Goal: Task Accomplishment & Management: Use online tool/utility

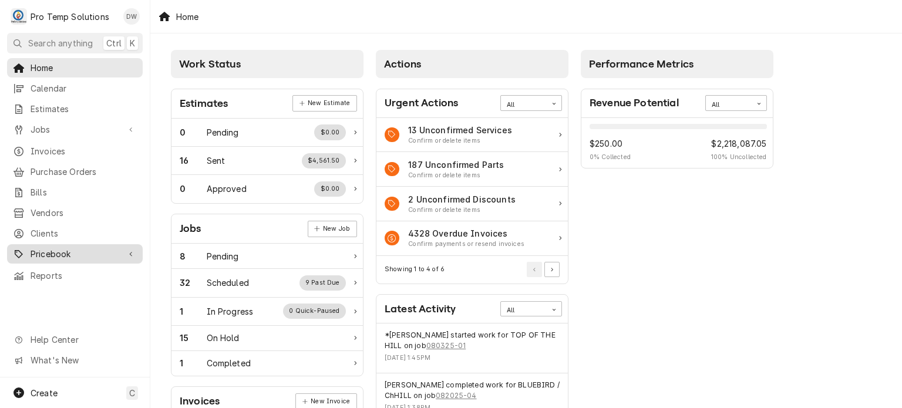
click at [30, 252] on div "Pricebook" at bounding box center [74, 254] width 131 height 15
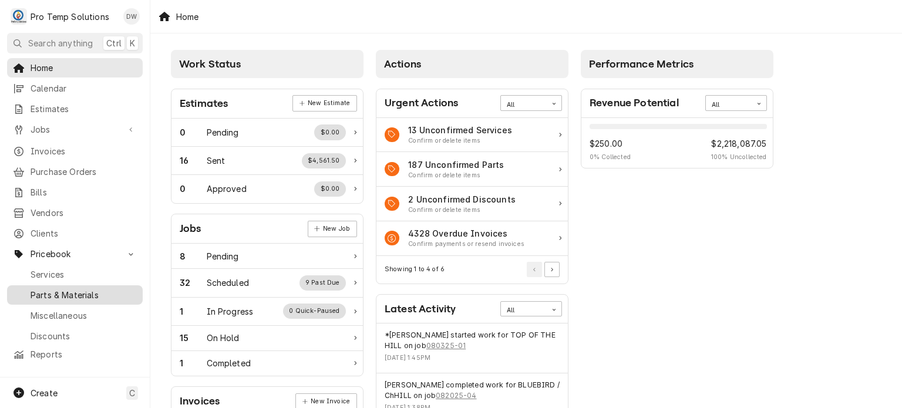
click at [43, 290] on span "Parts & Materials" at bounding box center [84, 295] width 106 height 12
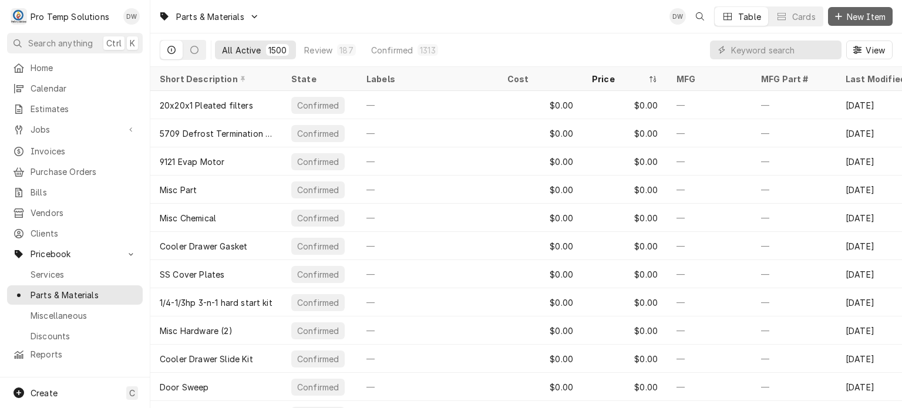
click at [852, 19] on span "New Item" at bounding box center [865, 17] width 43 height 12
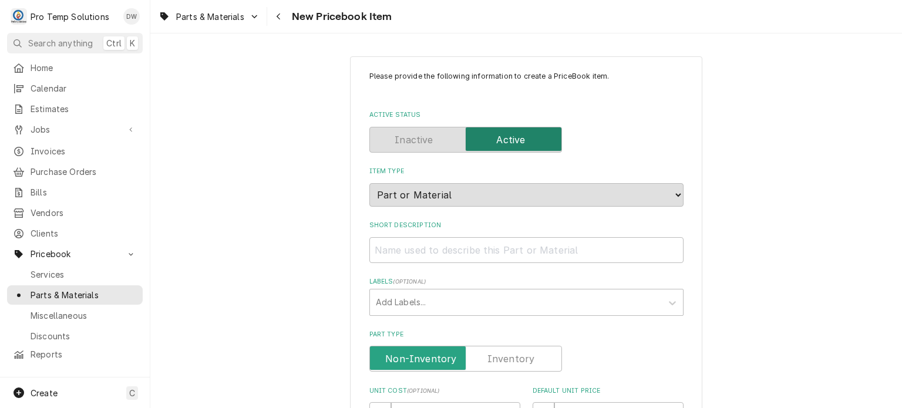
scroll to position [320, 0]
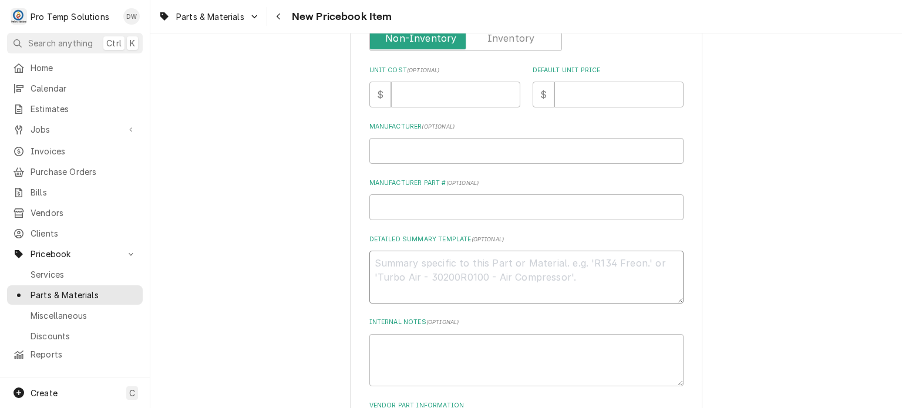
click at [403, 279] on textarea "Detailed Summary Template ( optional )" at bounding box center [526, 277] width 314 height 53
paste textarea "PT #CNT50207 DRAIN PAN, CONDENSATE VAPORIZER 115V 160 LIST: $331.00"
type textarea "x"
type textarea "PT #CNT50207 DRAIN PAN, CONDENSATE VAPORIZER 115V 160 LIST: $331.00"
type textarea "x"
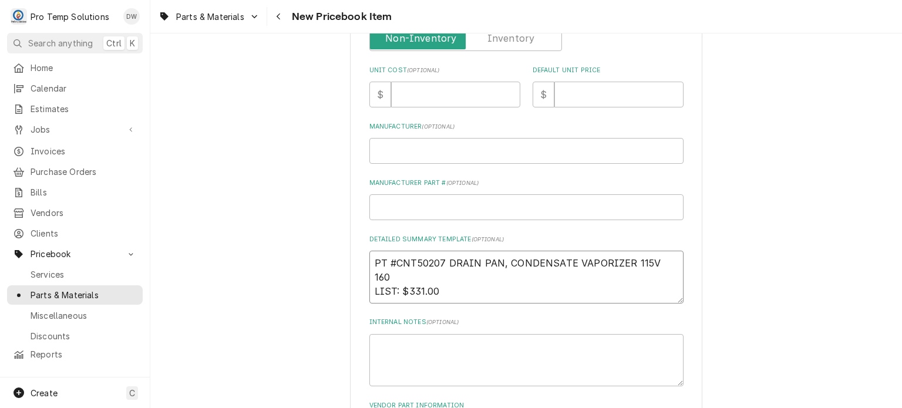
drag, startPoint x: 448, startPoint y: 277, endPoint x: 403, endPoint y: 274, distance: 44.7
click at [403, 274] on textarea "PT #CNT50207 DRAIN PAN, CONDENSATE VAPORIZER 115V 160 LIST: $331.00" at bounding box center [526, 277] width 314 height 53
type textarea "PT #CNT50207 DRAIN PAN, CONDENSATE VAPORIZER 115V 160 LIST: $331.00"
click at [607, 99] on input "Default Unit Price" at bounding box center [618, 95] width 129 height 26
paste input "331.00"
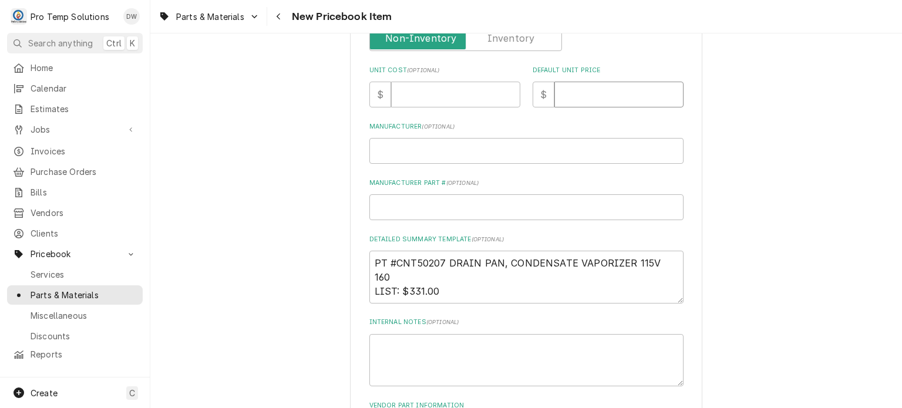
type textarea "x"
type input "331.00"
drag, startPoint x: 668, startPoint y: 255, endPoint x: 279, endPoint y: 196, distance: 393.1
click at [279, 196] on div "Please provide the following information to create a PriceBook item. Active Sta…" at bounding box center [525, 118] width 751 height 786
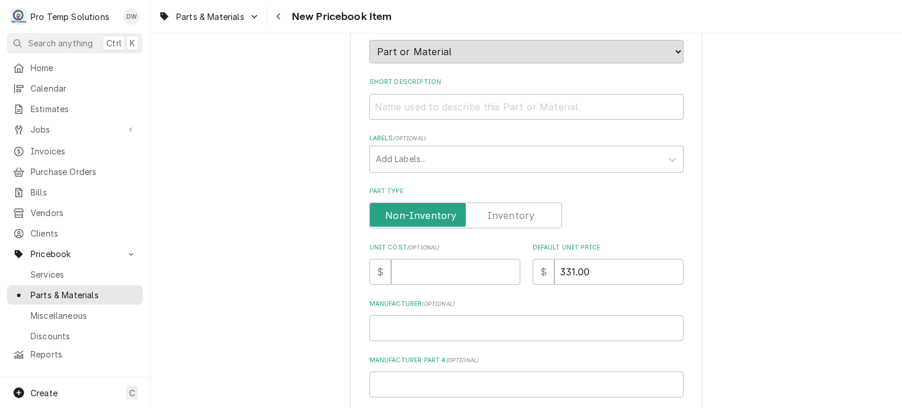
scroll to position [143, 0]
click at [379, 113] on input "Short Description" at bounding box center [526, 107] width 314 height 26
paste input "PT #CNT50207 DRAIN PAN, CONDENSATE VAPORIZER 115V 160"
type textarea "x"
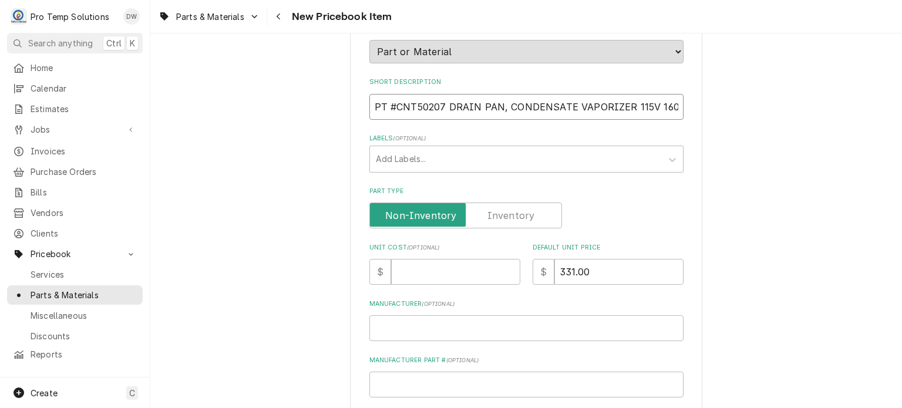
type input "PT #CNT50207 DRAIN PAN, CONDENSATE VAPORIZER 115V 160"
click at [418, 283] on div "Please provide the following information to create a PriceBook item. Active Sta…" at bounding box center [526, 272] width 314 height 689
click at [419, 275] on input "Unit Cost ( optional )" at bounding box center [455, 272] width 129 height 26
paste input "270.10"
type textarea "x"
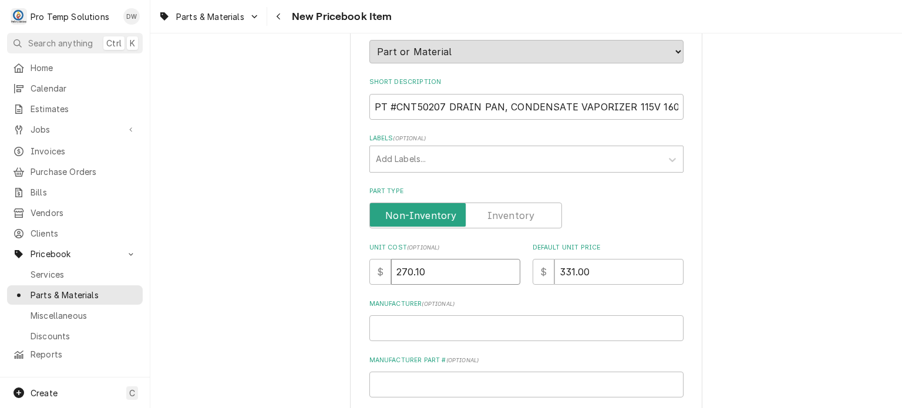
type input "270.10"
click at [223, 214] on div "Please provide the following information to create a PriceBook item. Active Sta…" at bounding box center [525, 296] width 751 height 786
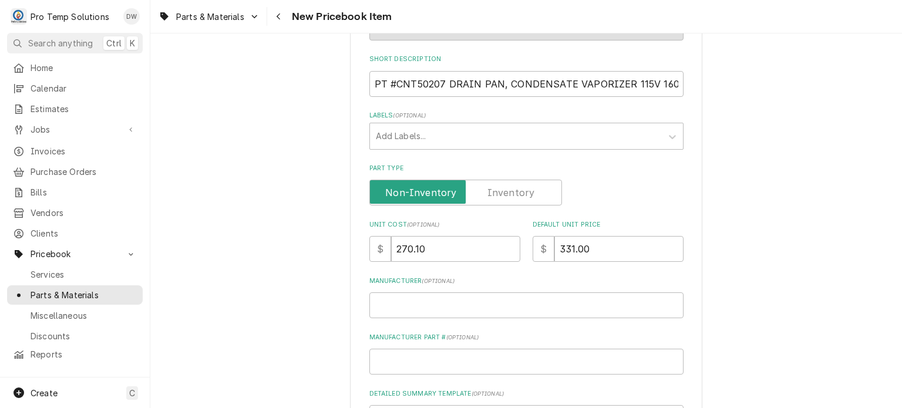
scroll to position [150, 0]
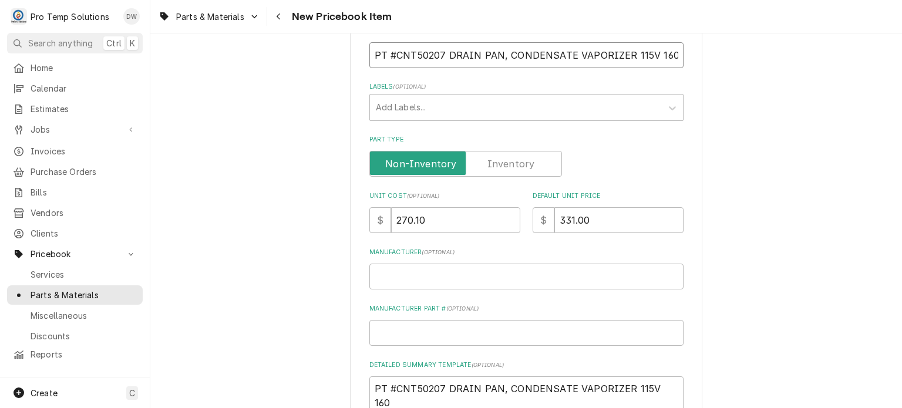
click at [501, 58] on input "PT #CNT50207 DRAIN PAN, CONDENSATE VAPORIZER 115V 160" at bounding box center [526, 55] width 314 height 26
drag, startPoint x: 501, startPoint y: 58, endPoint x: 714, endPoint y: 63, distance: 213.1
click at [714, 63] on div "Please provide the following information to create a PriceBook item. Active Sta…" at bounding box center [525, 244] width 751 height 786
type textarea "x"
type input "PT #CNT50207 DRAIN PAN"
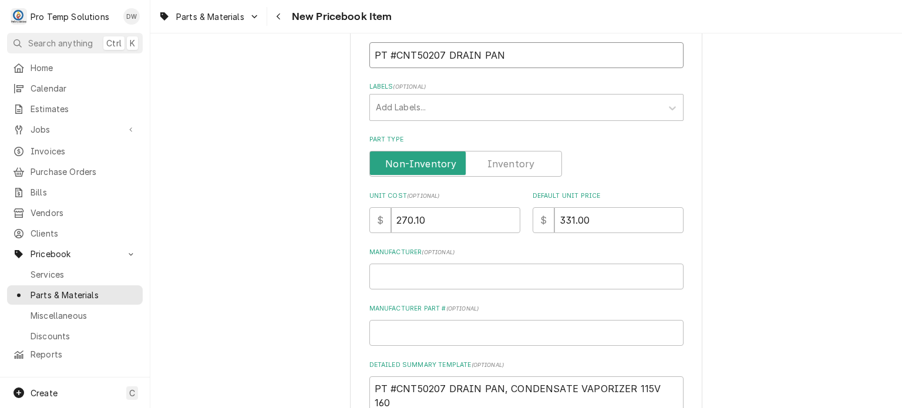
click at [390, 52] on input "PT #CNT50207 DRAIN PAN" at bounding box center [526, 55] width 314 height 26
type textarea "x"
type input "PT#CNT50207 DRAIN PAN"
type textarea "x"
type input "PT:#CNT50207 DRAIN PAN"
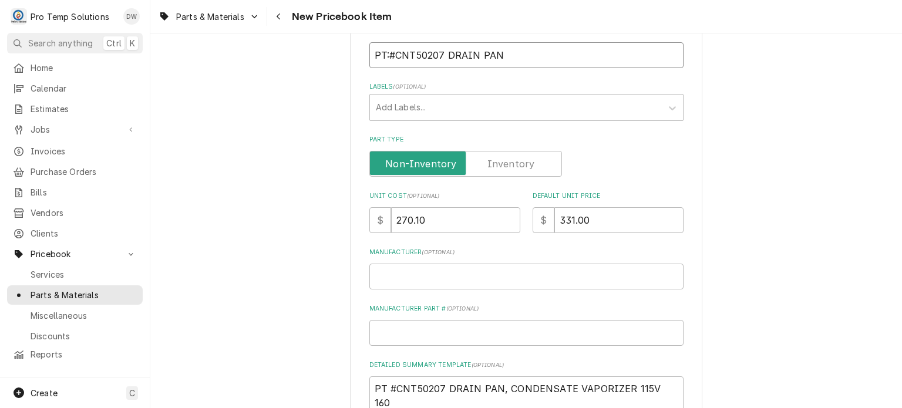
type textarea "x"
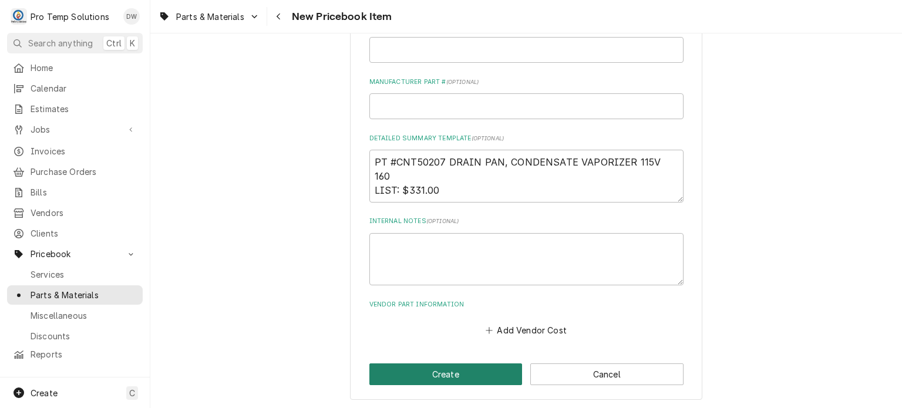
type input "PT: #CNT50207 DRAIN PAN"
click at [399, 365] on button "Create" at bounding box center [445, 374] width 153 height 22
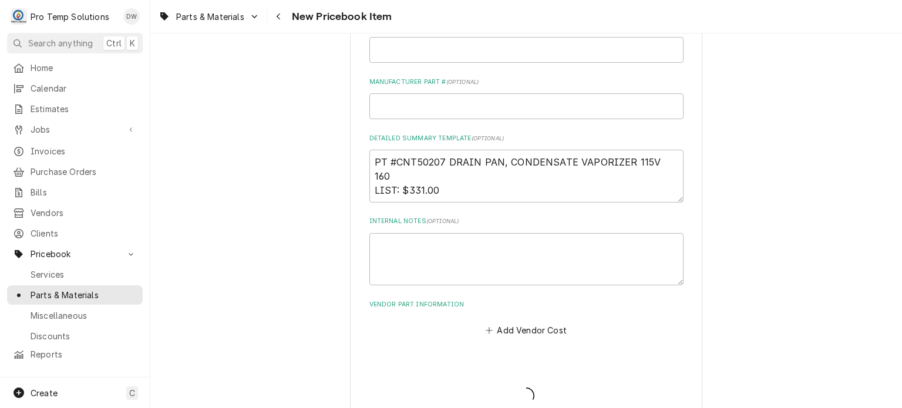
type textarea "x"
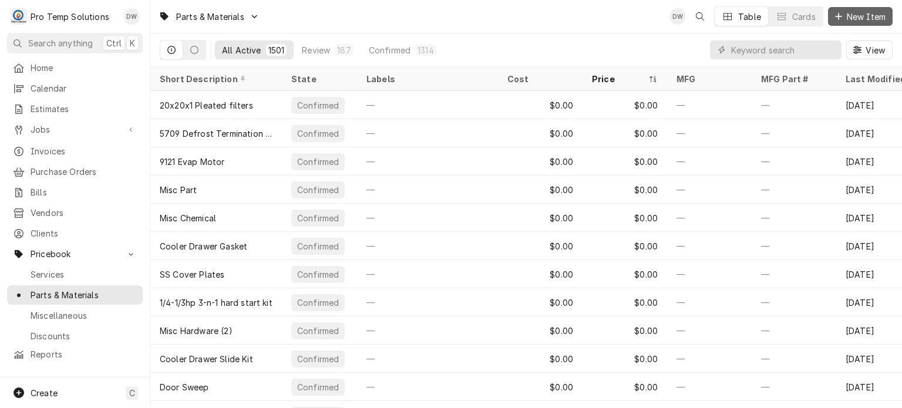
click at [847, 9] on button "New Item" at bounding box center [860, 16] width 65 height 19
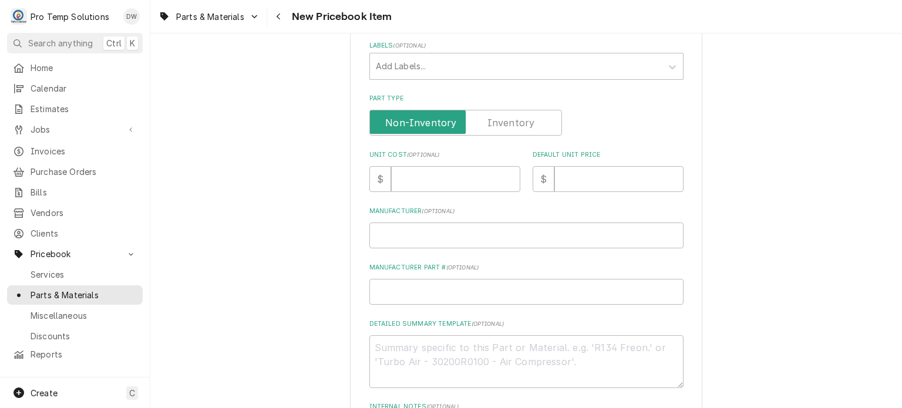
scroll to position [244, 0]
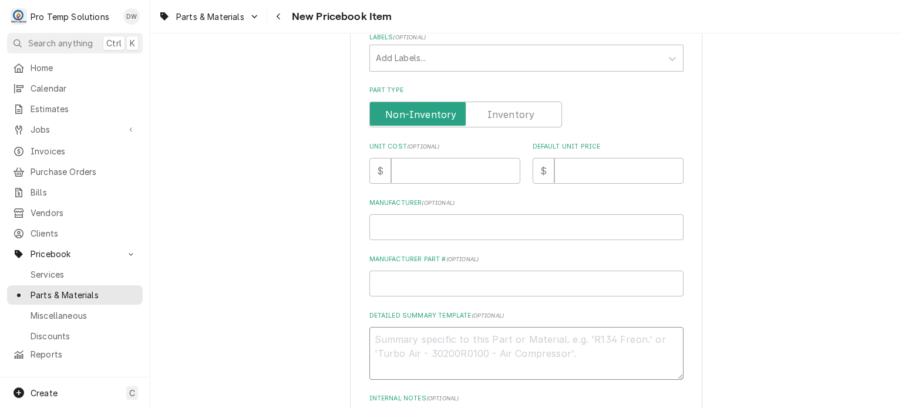
click at [466, 328] on textarea "Detailed Summary Template ( optional )" at bounding box center [526, 353] width 314 height 53
paste textarea "PT #CRE0848062K THERMOSTAT KIT LIST: $280.00"
type textarea "x"
type textarea "PT #CRE0848062K THERMOSTAT KIT LIST: $280.00"
type textarea "x"
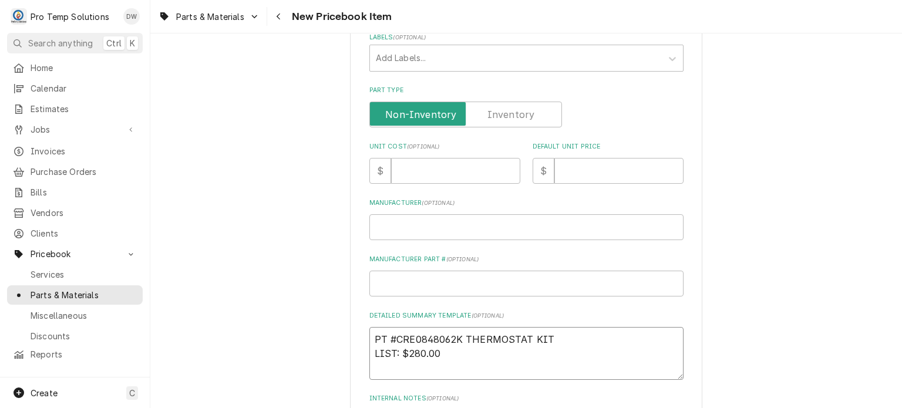
drag, startPoint x: 374, startPoint y: 333, endPoint x: 564, endPoint y: 326, distance: 189.7
click at [564, 327] on textarea "PT #CRE0848062K THERMOSTAT KIT LIST: $280.00" at bounding box center [526, 353] width 314 height 53
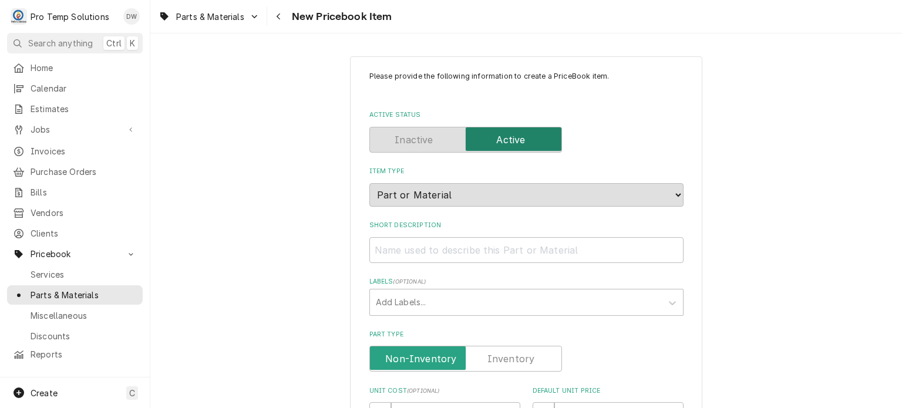
type textarea "PT #CRE0848062K THERMOSTAT KIT LIST: $280.00"
click at [541, 259] on input "Short Description" at bounding box center [526, 250] width 314 height 26
paste input "PT #CRE0848062K THERMOSTAT KIT"
type textarea "x"
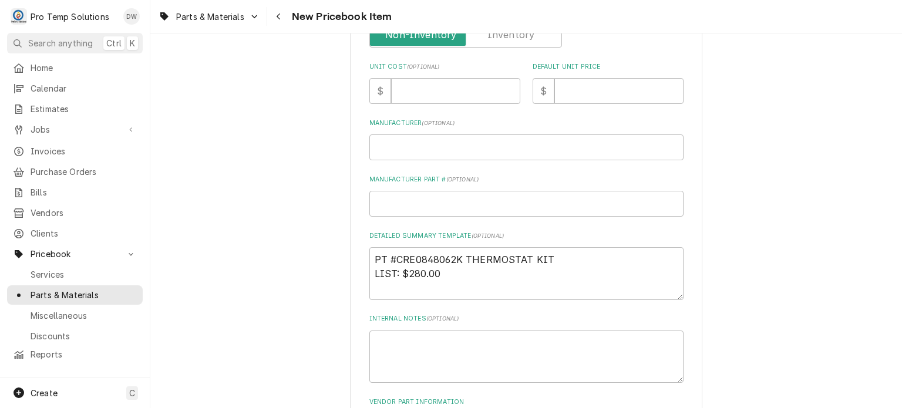
scroll to position [324, 0]
type input "PT #CRE0848062K THERMOSTAT KIT"
drag, startPoint x: 407, startPoint y: 272, endPoint x: 441, endPoint y: 276, distance: 34.4
click at [441, 276] on textarea "PT #CRE0848062K THERMOSTAT KIT LIST: $280.00" at bounding box center [526, 273] width 314 height 53
click at [578, 97] on input "Default Unit Price" at bounding box center [618, 91] width 129 height 26
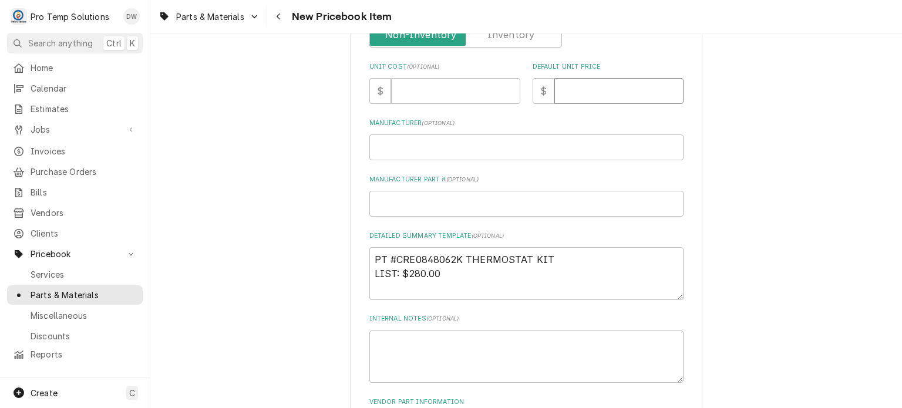
paste input "280.00"
type textarea "x"
type input "280.00"
click at [433, 78] on input "Unit Cost ( optional )" at bounding box center [455, 91] width 129 height 26
paste input "190.40"
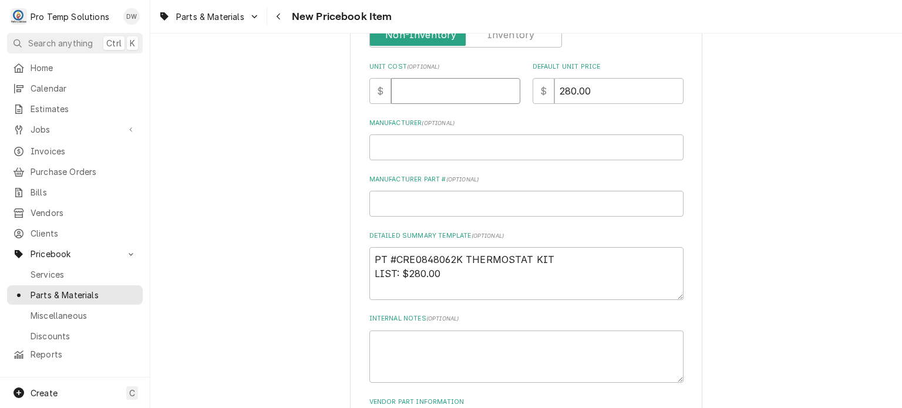
type textarea "x"
type input "190.40"
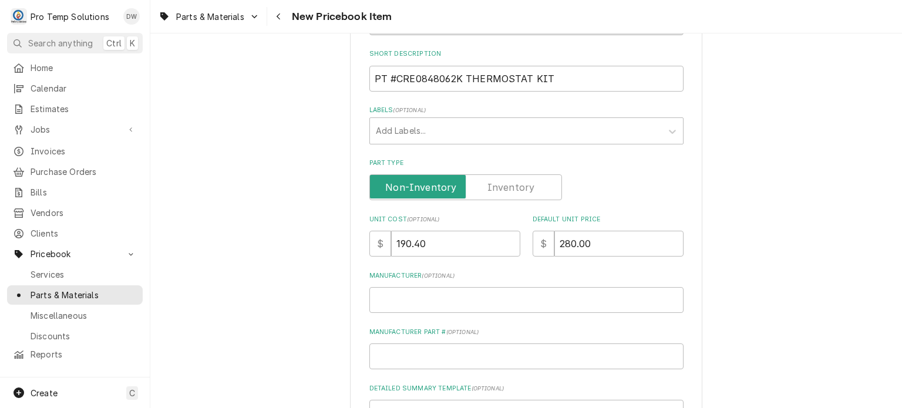
scroll to position [421, 0]
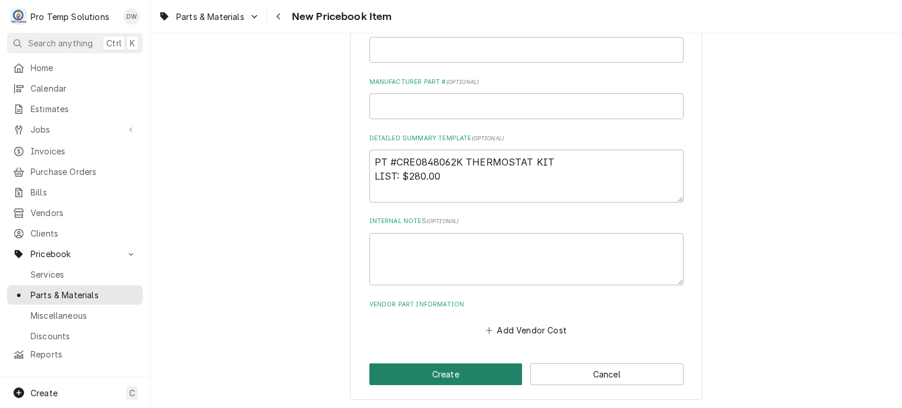
click at [393, 366] on button "Create" at bounding box center [445, 374] width 153 height 22
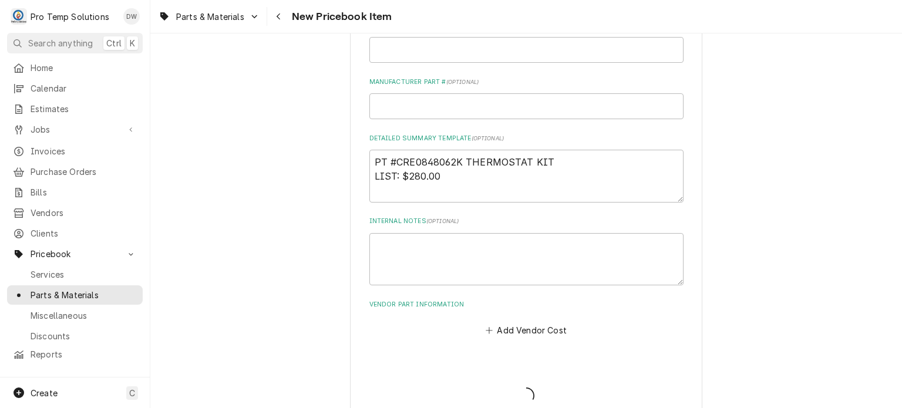
type textarea "x"
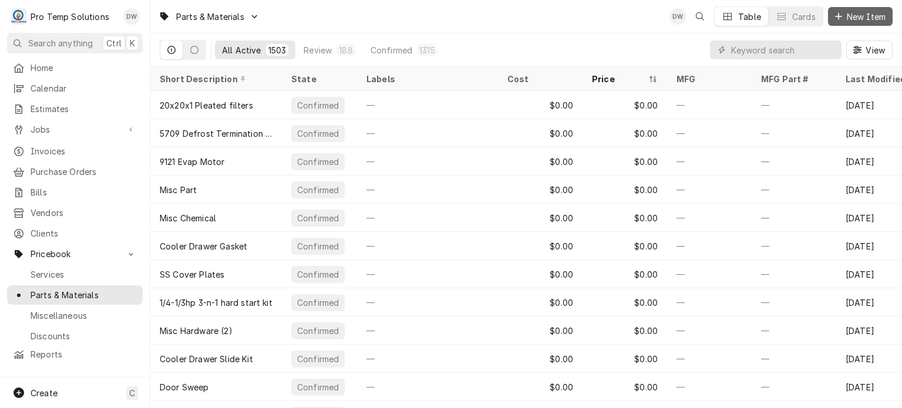
click at [848, 22] on button "New Item" at bounding box center [860, 16] width 65 height 19
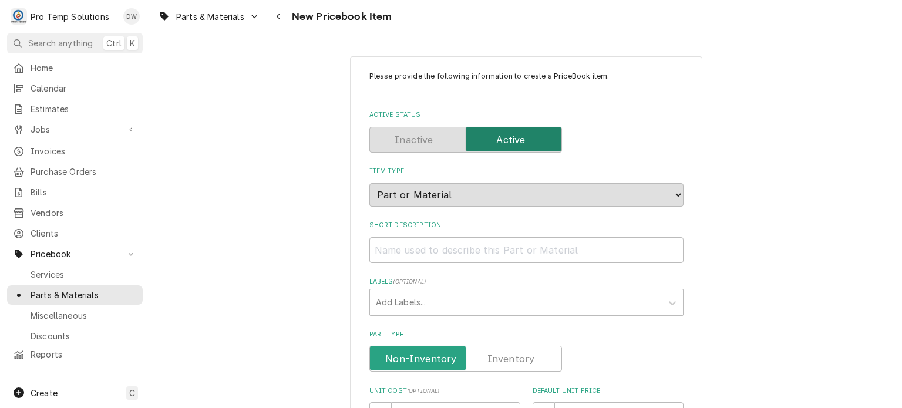
scroll to position [421, 0]
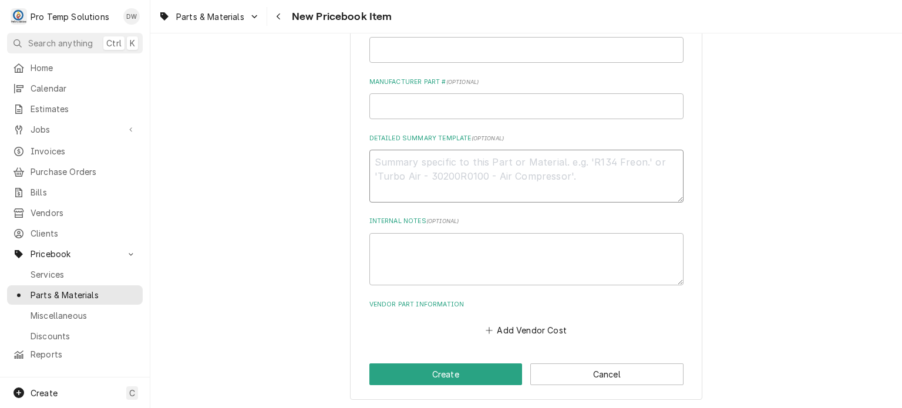
click at [422, 185] on textarea "Detailed Summary Template ( optional )" at bounding box center [526, 176] width 314 height 53
paste textarea "PT: #CRE0808113K LIGHT SWITCH KIT LIST: $220.00"
type textarea "x"
type textarea "PT: #CRE0808113K LIGHT SWITCH KIT LIST: $220.00"
type textarea "x"
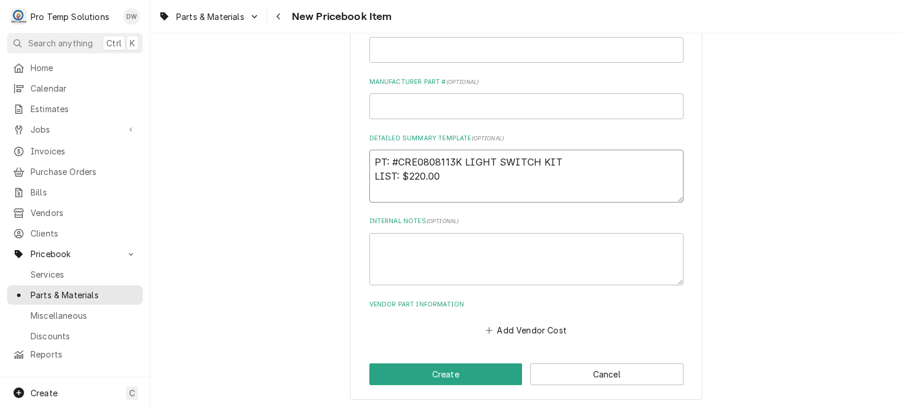
drag, startPoint x: 404, startPoint y: 174, endPoint x: 474, endPoint y: 180, distance: 70.1
click at [474, 180] on textarea "PT: #CRE0808113K LIGHT SWITCH KIT LIST: $220.00" at bounding box center [526, 176] width 314 height 53
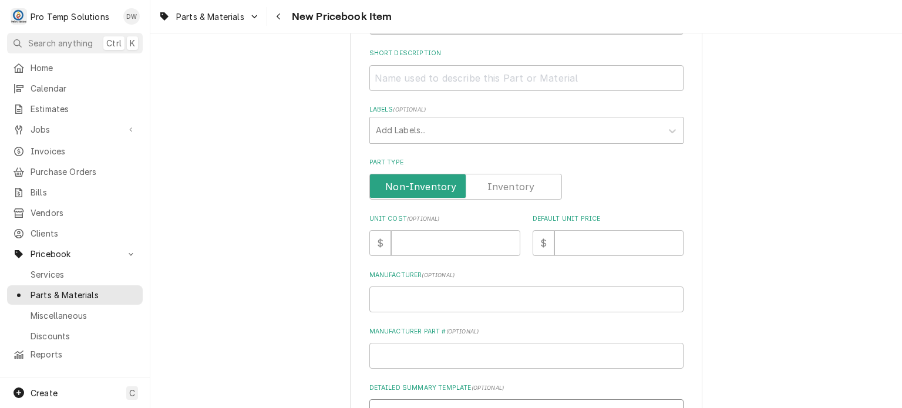
scroll to position [163, 0]
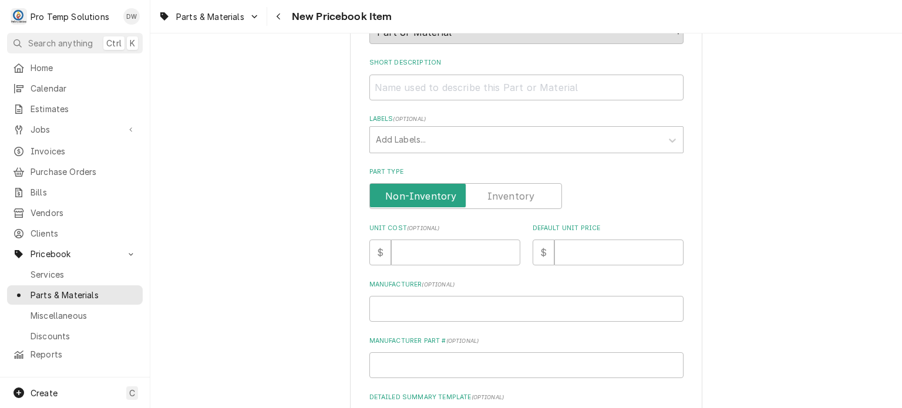
type textarea "PT: #CRE0808113K LIGHT SWITCH KIT LIST: $220.00"
click at [633, 253] on input "Default Unit Price" at bounding box center [618, 252] width 129 height 26
paste input "220.00"
type textarea "x"
type input "220.00"
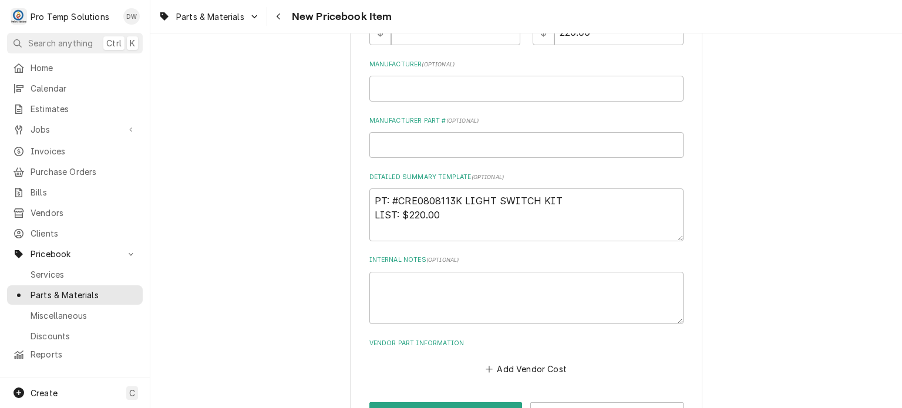
scroll to position [383, 0]
drag, startPoint x: 566, startPoint y: 204, endPoint x: 346, endPoint y: 199, distance: 220.2
click at [346, 199] on div "Please provide the following information to create a PriceBook item. Active Sta…" at bounding box center [525, 56] width 751 height 786
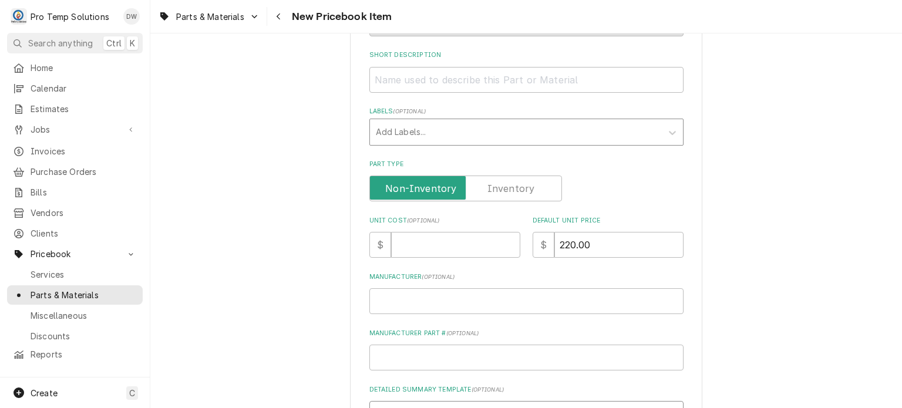
scroll to position [0, 0]
click at [507, 79] on input "Short Description" at bounding box center [526, 80] width 314 height 26
paste input "PT: #CRE0808113K LIGHT SWITCH KIT"
type textarea "x"
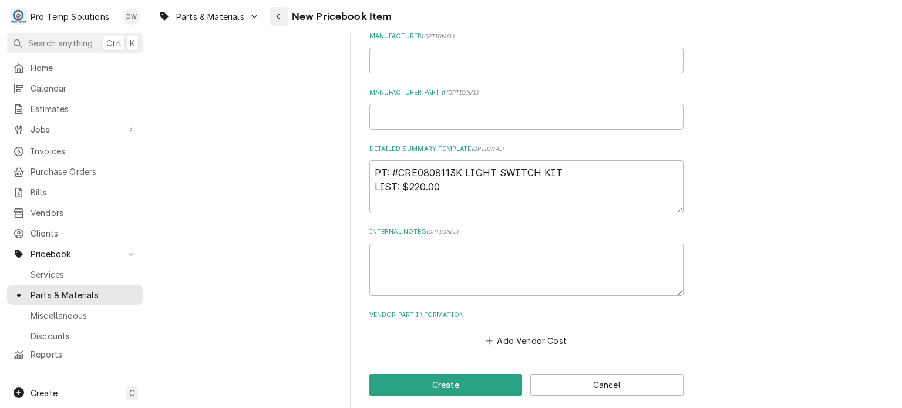
type input "PT: #CRE0808113K LIGHT SWITCH KIT"
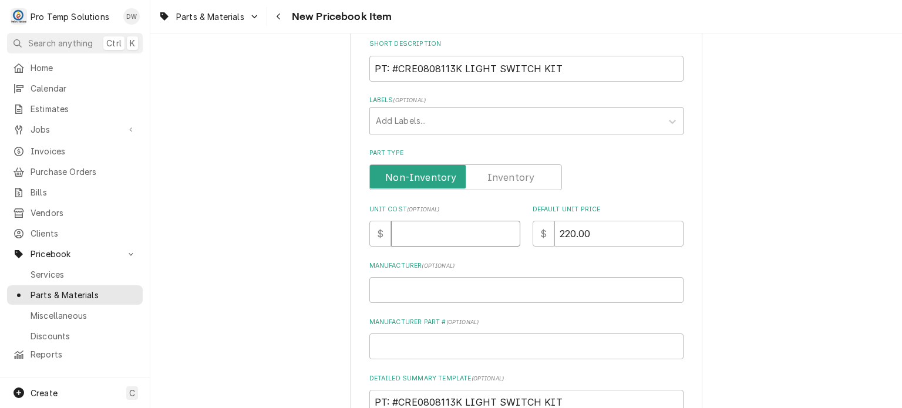
click at [427, 231] on input "Unit Cost ( optional )" at bounding box center [455, 234] width 129 height 26
paste input "146.88"
type textarea "x"
type input "146.88"
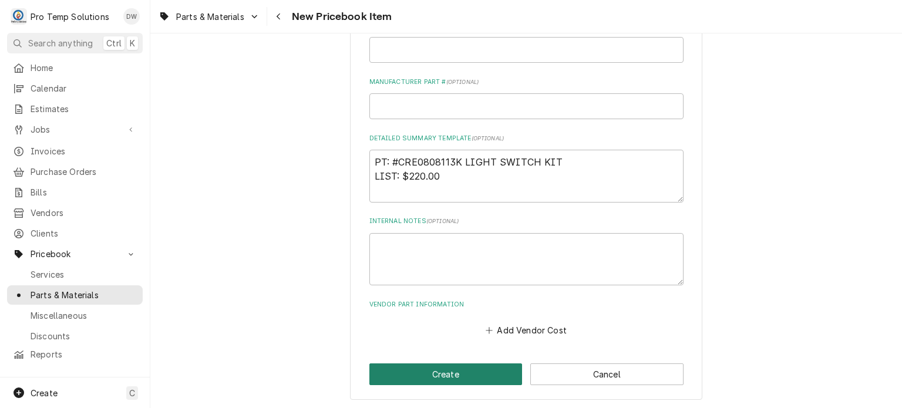
click at [384, 381] on button "Create" at bounding box center [445, 374] width 153 height 22
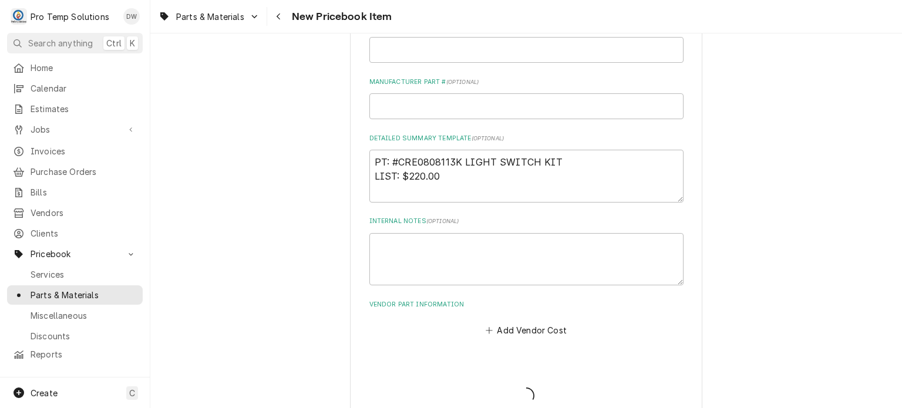
type textarea "x"
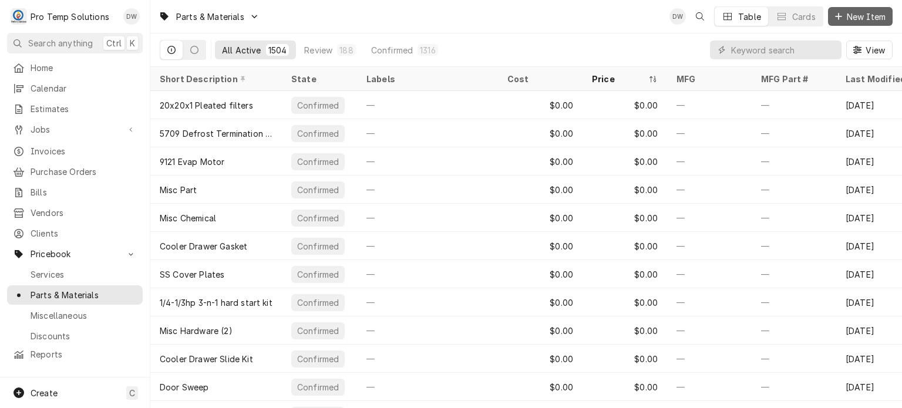
click at [838, 24] on button "New Item" at bounding box center [860, 16] width 65 height 19
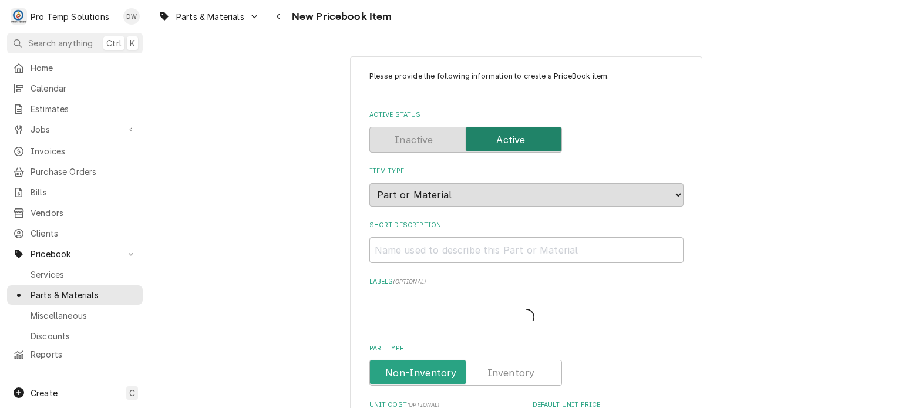
type textarea "x"
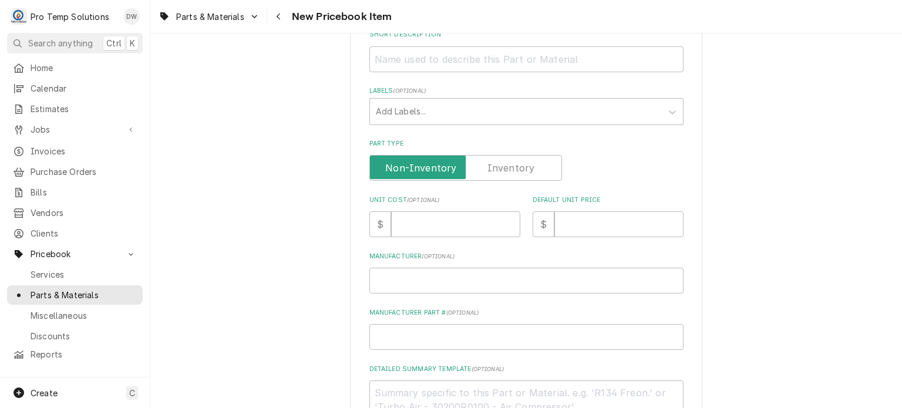
scroll to position [421, 0]
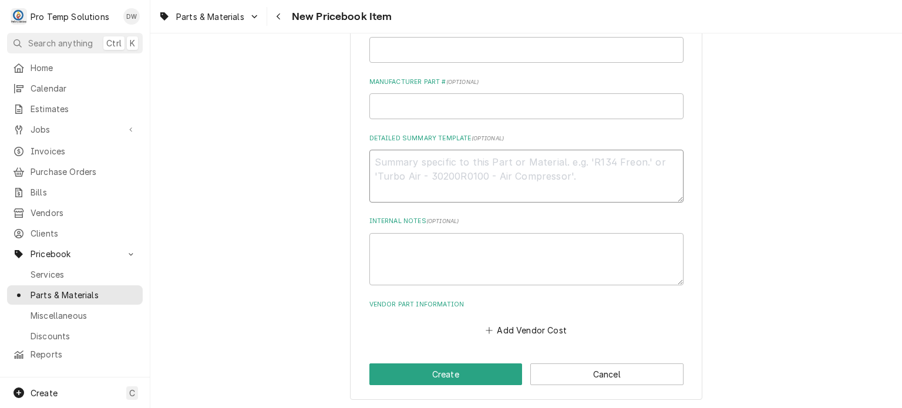
click at [464, 151] on textarea "Detailed Summary Template ( optional )" at bounding box center [526, 176] width 314 height 53
paste textarea "PT #CRE0595061 Knob With Arrow, Thermostat Or Timer LIST: $32.00"
type textarea "PT #CRE0595061 Knob With Arrow, Thermostat Or Timer LIST: $32.00"
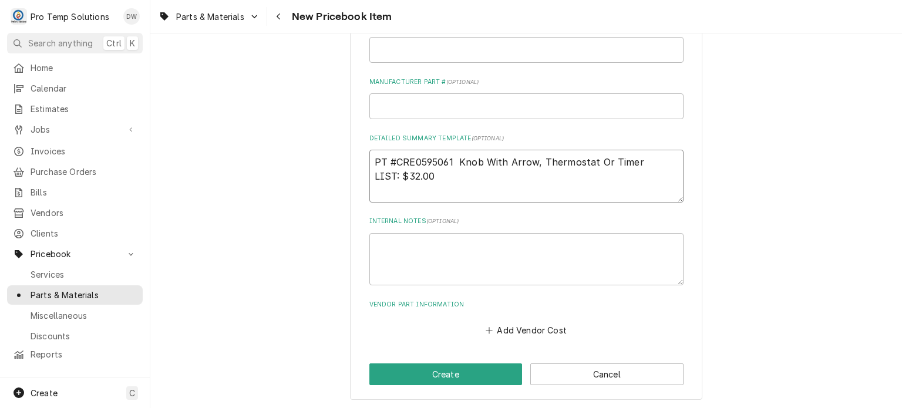
type textarea "x"
drag, startPoint x: 441, startPoint y: 178, endPoint x: 409, endPoint y: 173, distance: 32.7
click at [409, 173] on textarea "PT #CRE0595061 Knob With Arrow, Thermostat Or Timer LIST: $32.00" at bounding box center [526, 176] width 314 height 53
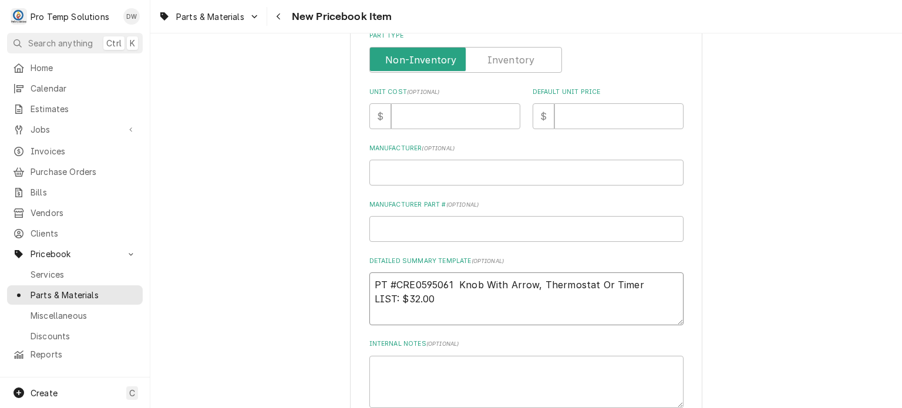
type textarea "PT #CRE0595061 Knob With Arrow, Thermostat Or Timer LIST: $32.00"
click at [630, 108] on input "Default Unit Price" at bounding box center [618, 116] width 129 height 26
paste input "32.00"
type textarea "x"
type input "32.00"
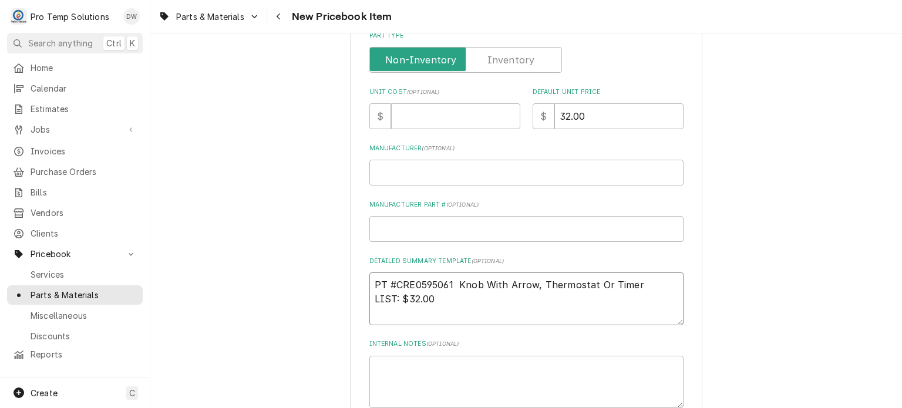
drag, startPoint x: 370, startPoint y: 286, endPoint x: 532, endPoint y: 271, distance: 162.7
click at [532, 272] on textarea "PT #CRE0595061 Knob With Arrow, Thermostat Or Timer LIST: $32.00" at bounding box center [526, 298] width 314 height 53
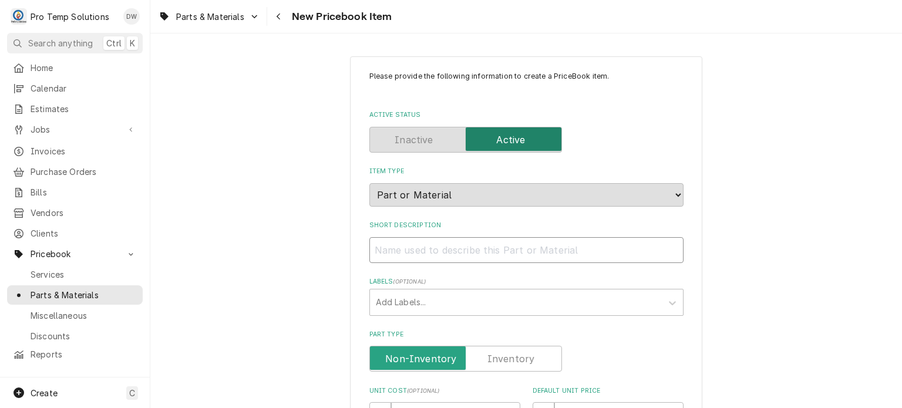
click at [463, 241] on input "Short Description" at bounding box center [526, 250] width 314 height 26
paste input "PT #CRE0595061 Knob With Arrow"
type textarea "x"
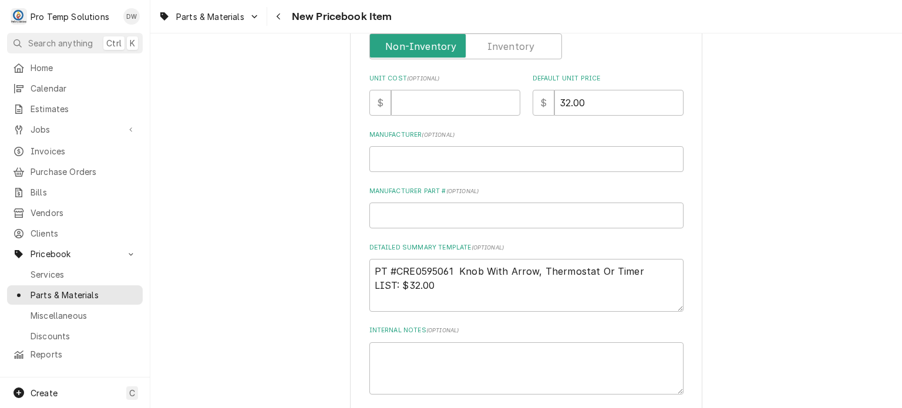
scroll to position [312, 0]
type input "PT #CRE0595061 Knob With Arrow"
click at [411, 103] on input "Unit Cost ( optional )" at bounding box center [455, 103] width 129 height 26
paste input "21.76"
type textarea "x"
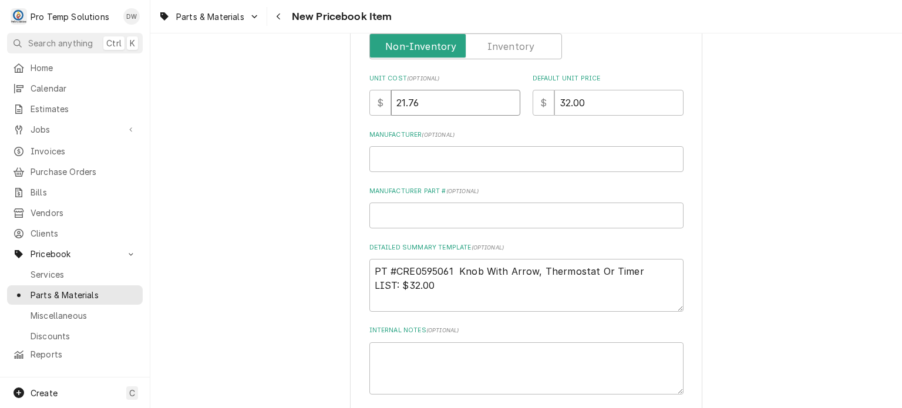
type input "21.76"
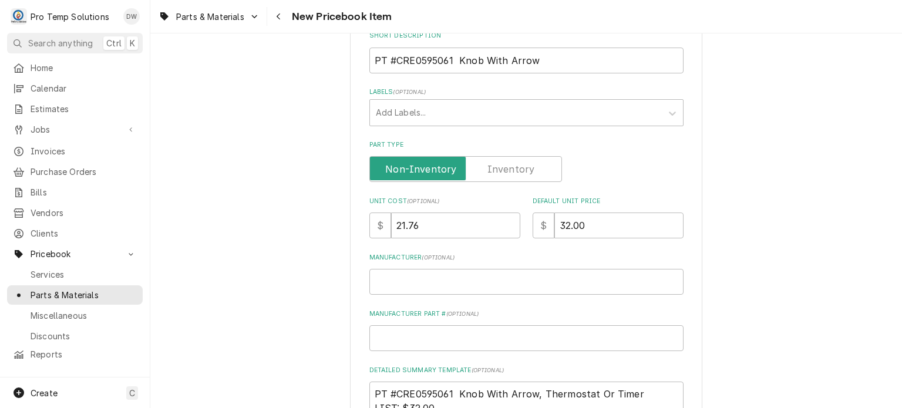
scroll to position [0, 0]
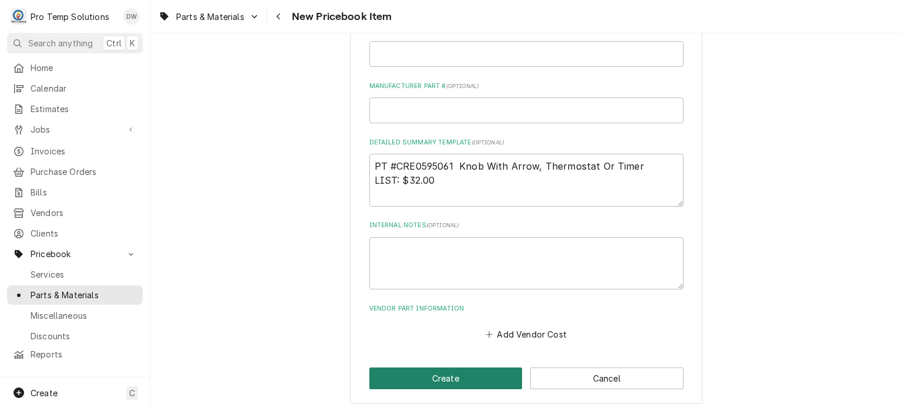
click at [390, 379] on button "Create" at bounding box center [445, 378] width 153 height 22
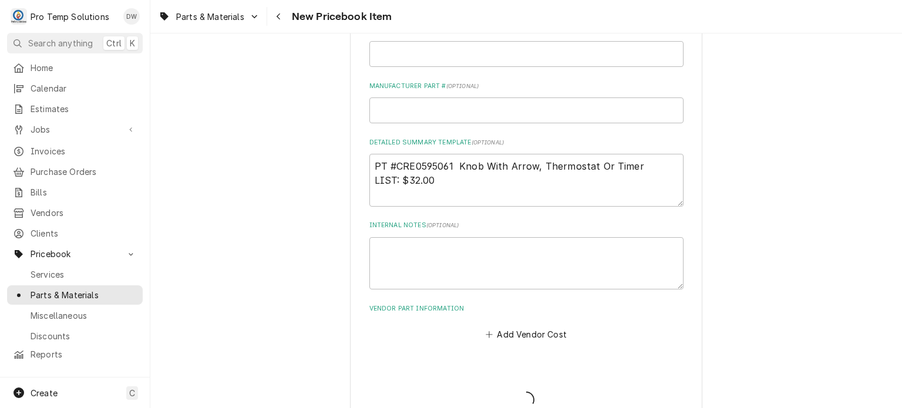
type textarea "x"
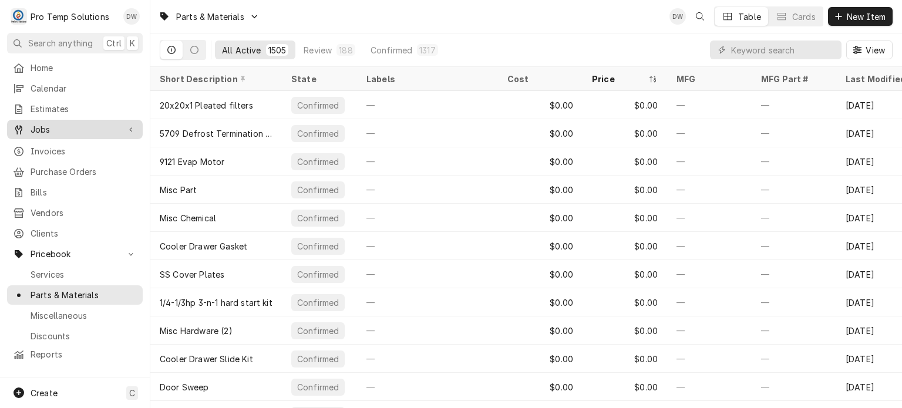
click at [75, 133] on link "Jobs" at bounding box center [75, 129] width 136 height 19
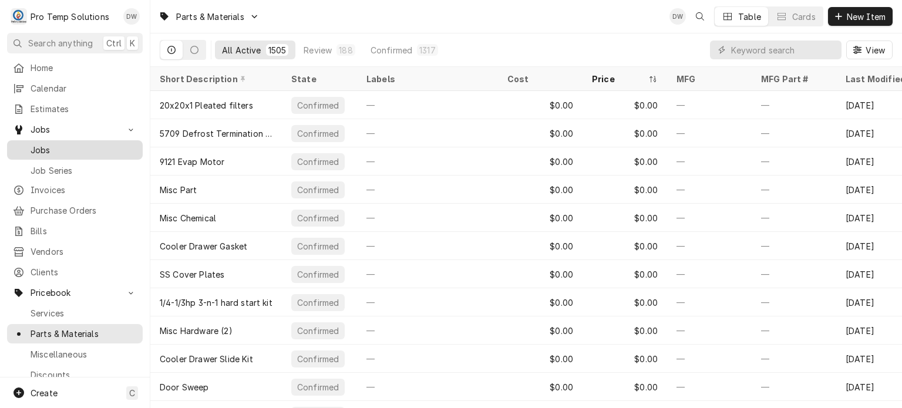
click at [75, 144] on span "Jobs" at bounding box center [84, 150] width 106 height 12
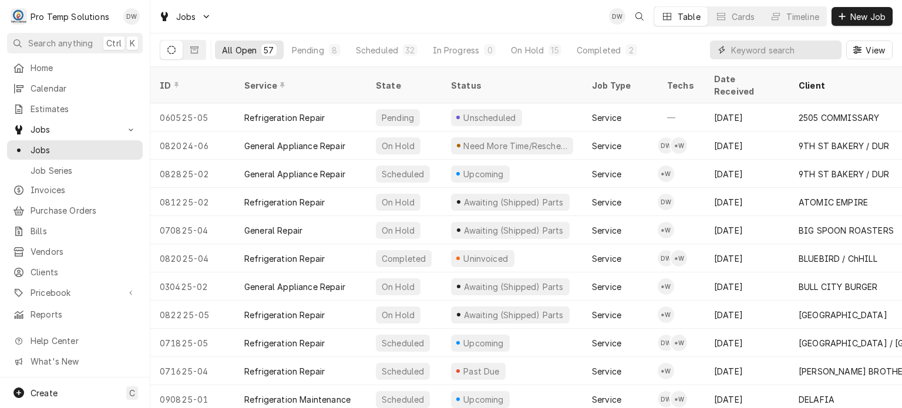
click at [770, 49] on input "Dynamic Content Wrapper" at bounding box center [783, 49] width 104 height 19
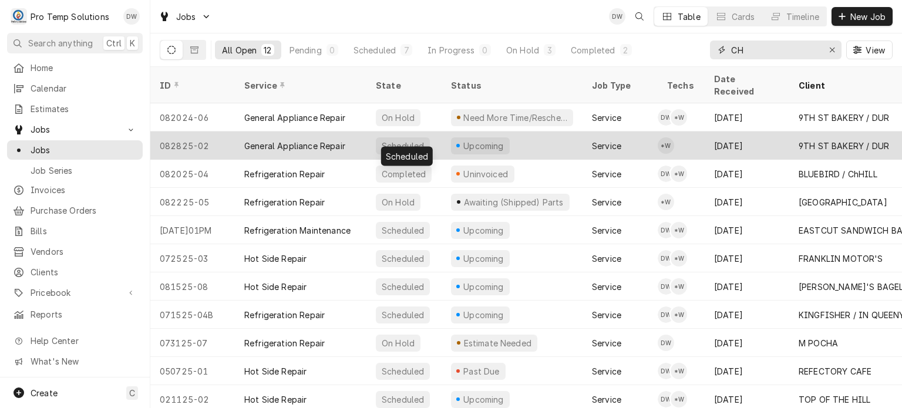
type input "C"
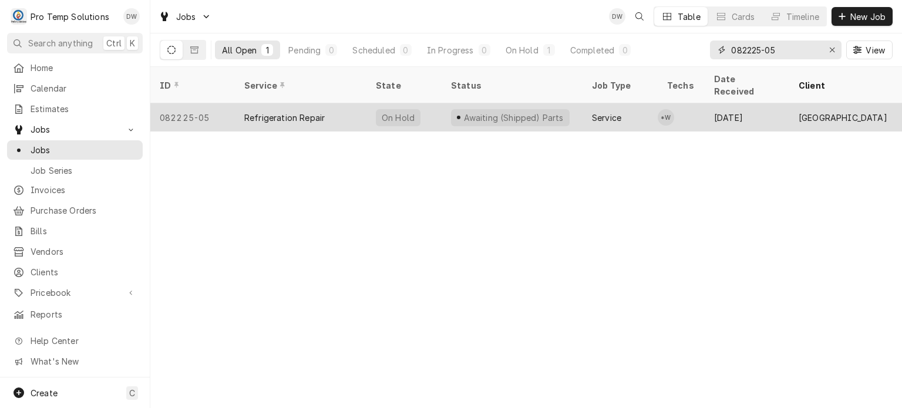
type input "082225-05"
click at [346, 107] on div "Refrigeration Repair" at bounding box center [300, 117] width 131 height 28
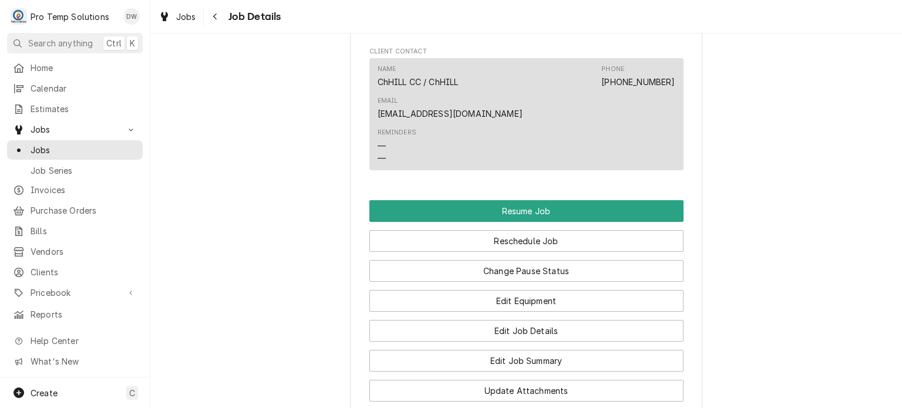
scroll to position [937, 0]
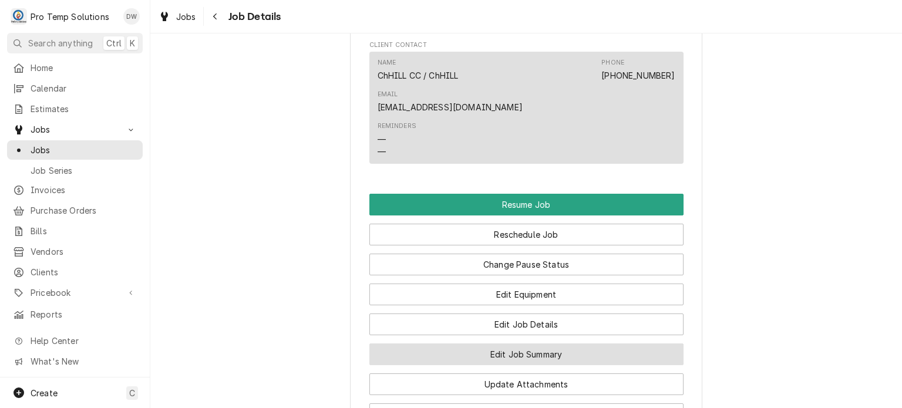
click at [429, 354] on button "Edit Job Summary" at bounding box center [526, 354] width 314 height 22
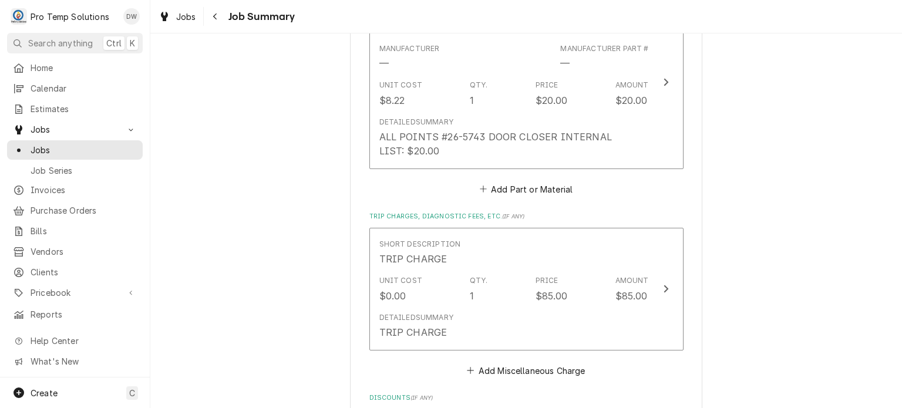
scroll to position [610, 0]
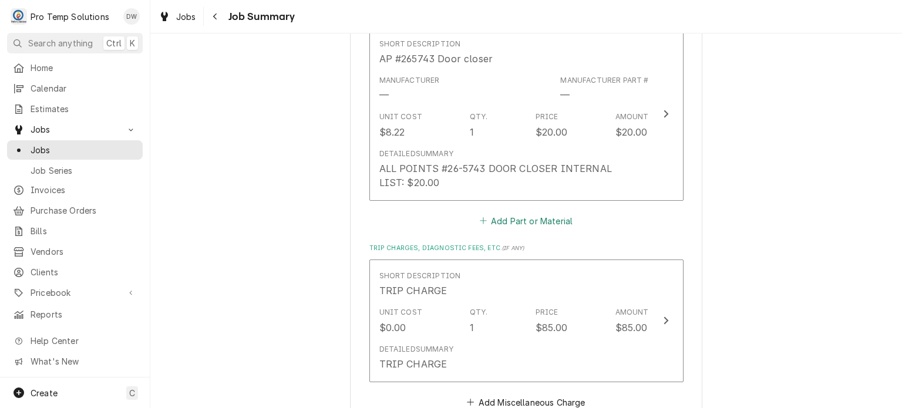
click at [521, 217] on button "Add Part or Material" at bounding box center [525, 220] width 97 height 16
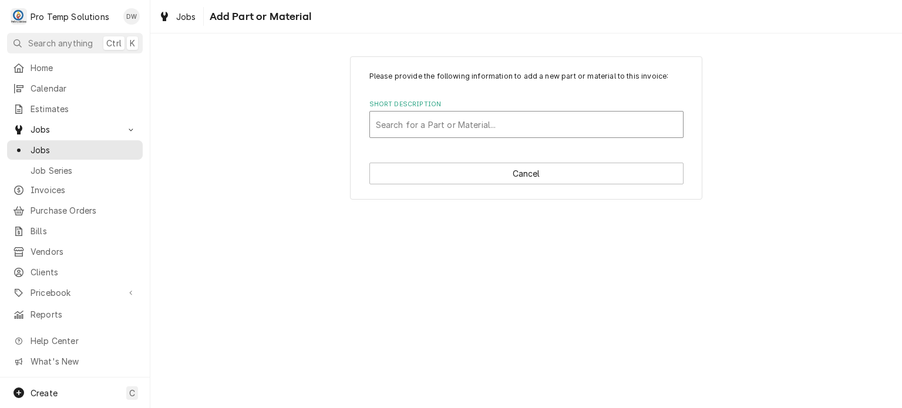
click at [449, 124] on div "Short Description" at bounding box center [526, 124] width 301 height 21
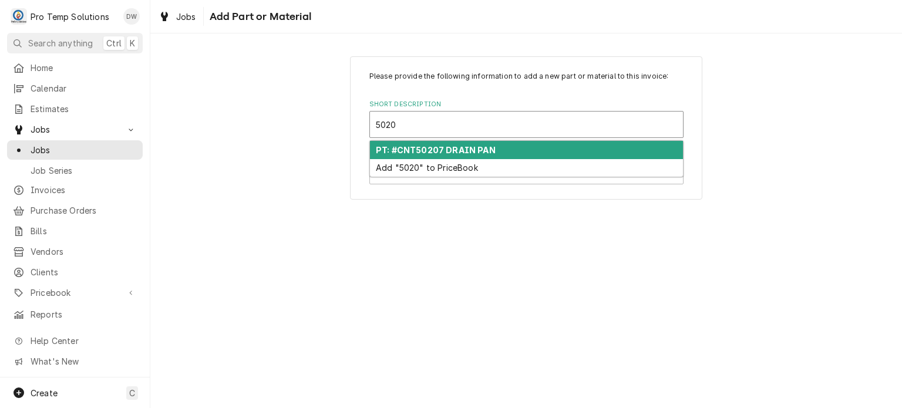
type input "50207"
click at [487, 152] on strong "PT: #CNT50207 DRAIN PAN" at bounding box center [436, 150] width 120 height 10
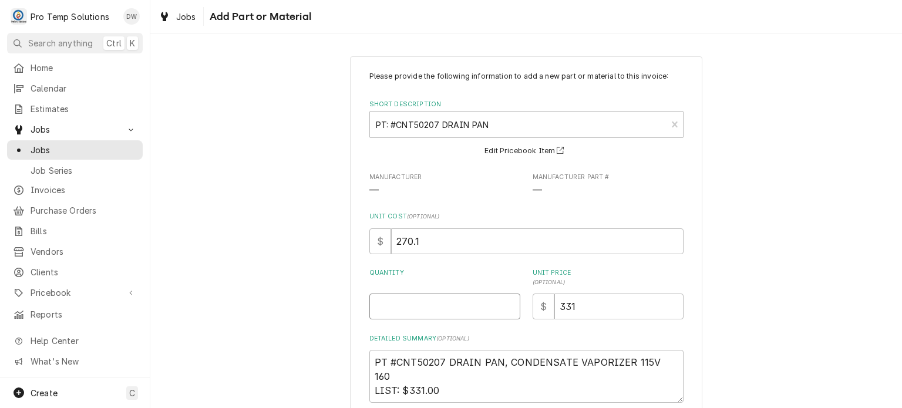
click at [430, 300] on input "Quantity" at bounding box center [444, 306] width 151 height 26
type textarea "x"
type input "2"
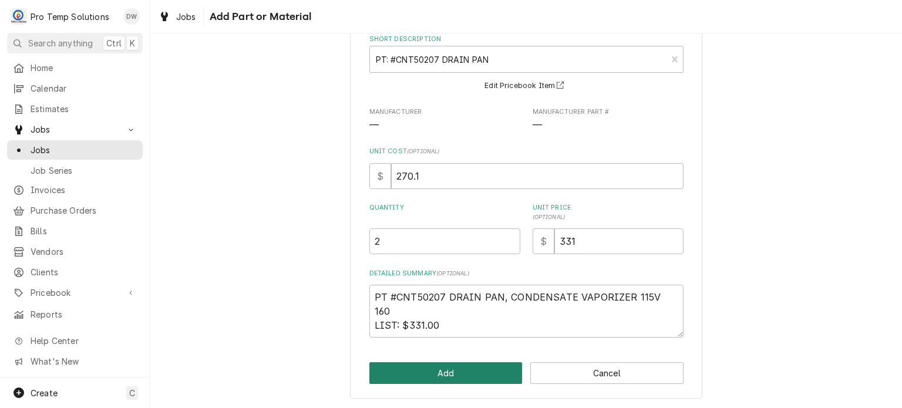
click at [417, 368] on button "Add" at bounding box center [445, 373] width 153 height 22
type textarea "x"
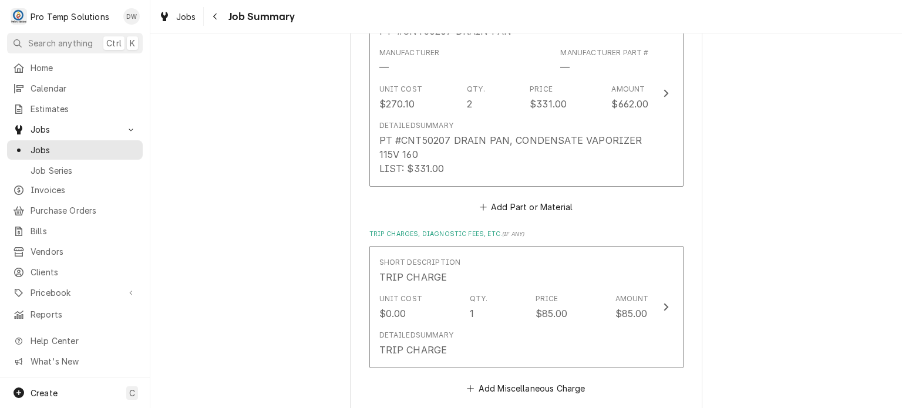
scroll to position [818, 0]
click at [506, 207] on button "Add Part or Material" at bounding box center [525, 206] width 97 height 16
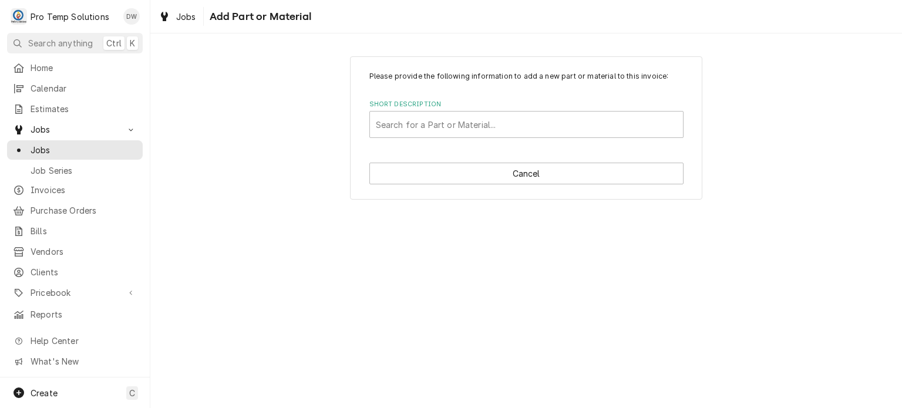
click at [506, 207] on div "Please provide the following information to add a new part or material to this …" at bounding box center [525, 128] width 751 height 164
click at [475, 121] on div "Short Description" at bounding box center [526, 124] width 301 height 21
type input "8062K"
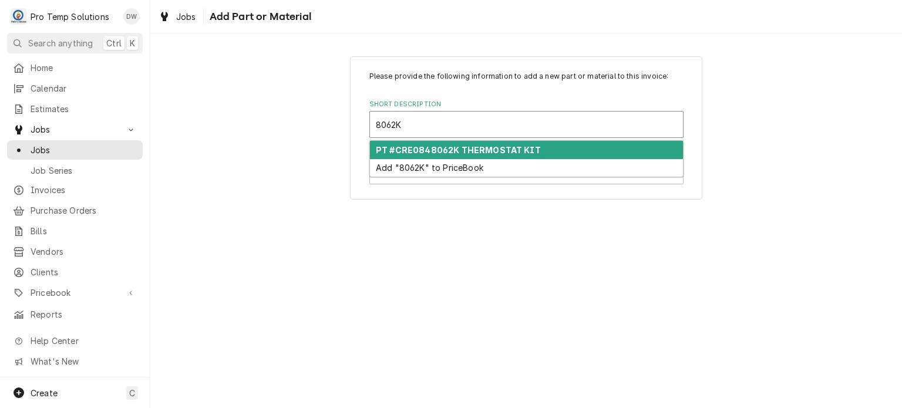
click at [485, 151] on strong "PT #CRE0848062K THERMOSTAT KIT" at bounding box center [458, 150] width 165 height 10
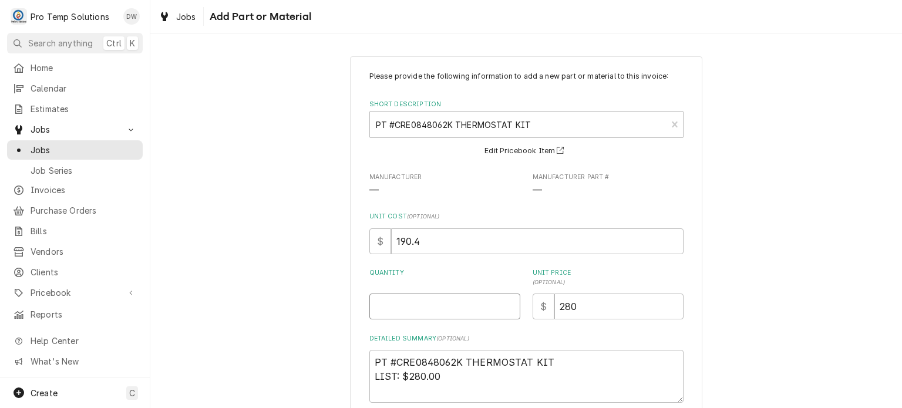
click at [454, 301] on input "Quantity" at bounding box center [444, 306] width 151 height 26
type textarea "x"
type input "1"
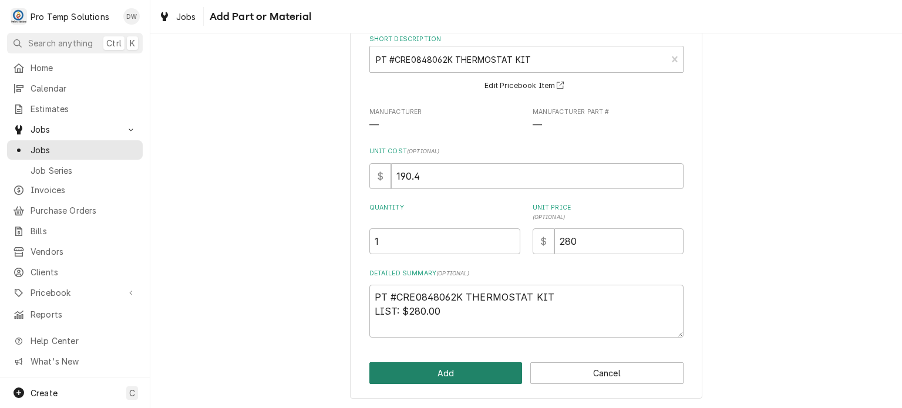
click at [433, 377] on button "Add" at bounding box center [445, 373] width 153 height 22
type textarea "x"
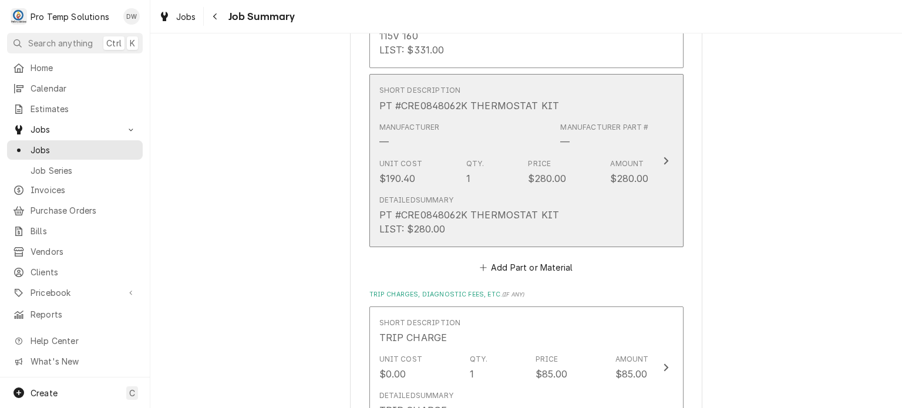
scroll to position [943, 0]
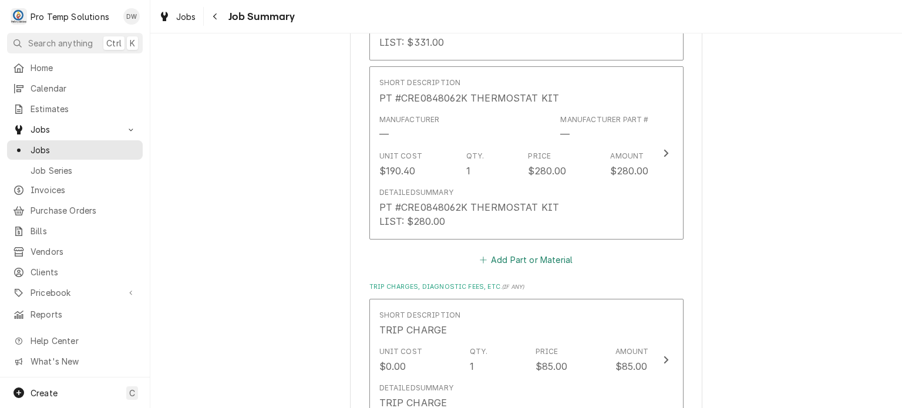
click at [521, 260] on button "Add Part or Material" at bounding box center [525, 260] width 97 height 16
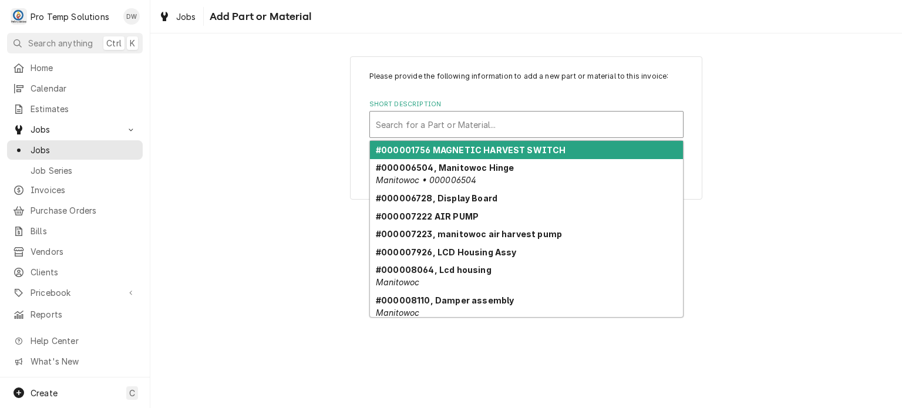
click at [512, 125] on div "Short Description" at bounding box center [526, 124] width 301 height 21
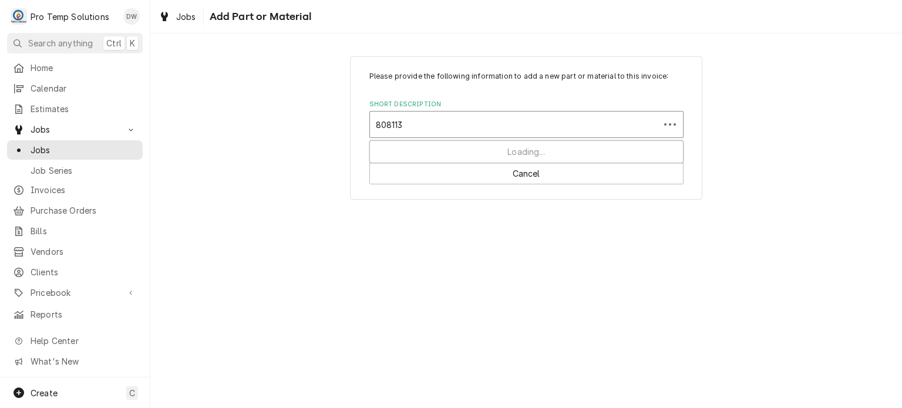
type input "808113K"
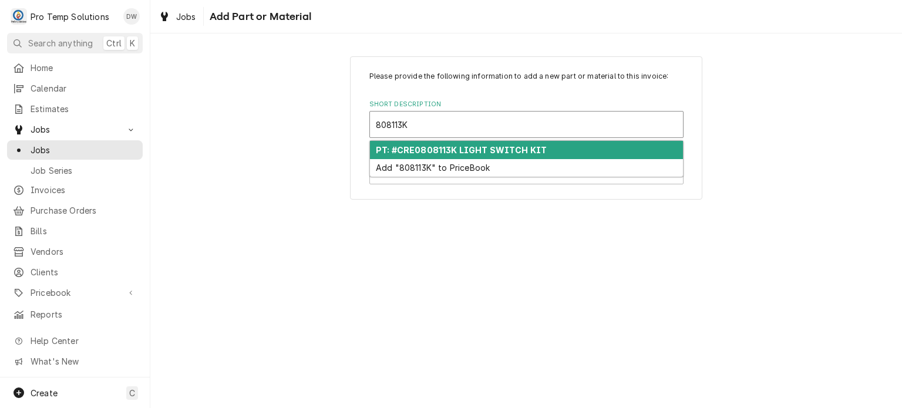
click at [585, 149] on div "PT: #CRE0808113K LIGHT SWITCH KIT" at bounding box center [526, 150] width 313 height 18
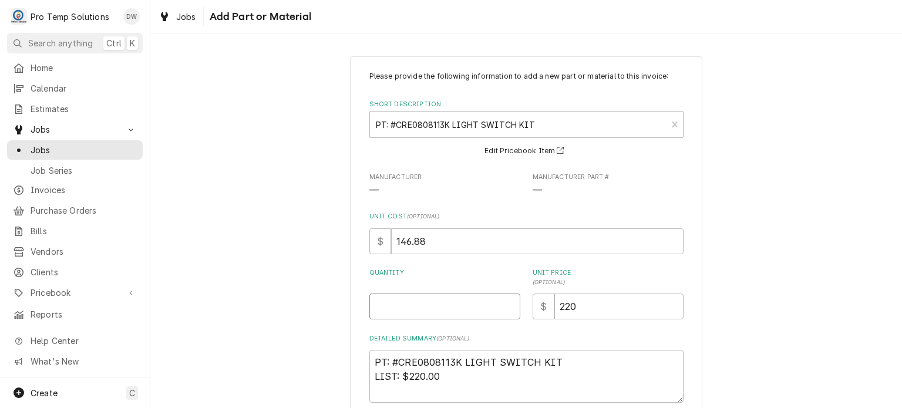
click at [467, 293] on input "Quantity" at bounding box center [444, 306] width 151 height 26
type textarea "x"
type input "1"
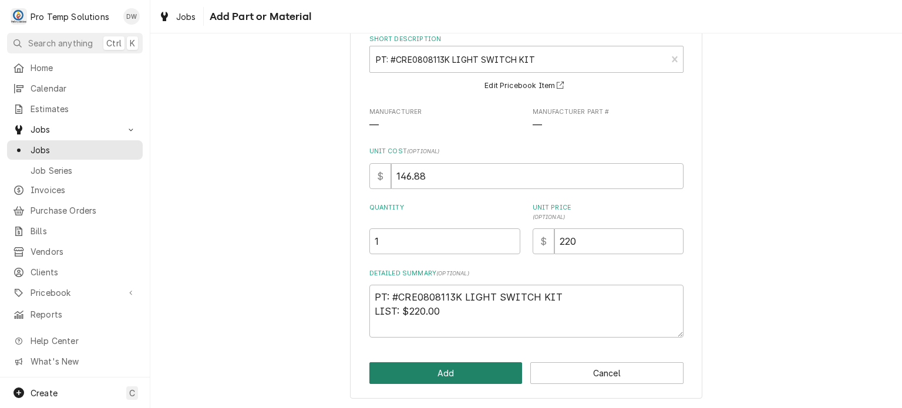
click at [426, 377] on button "Add" at bounding box center [445, 373] width 153 height 22
type textarea "x"
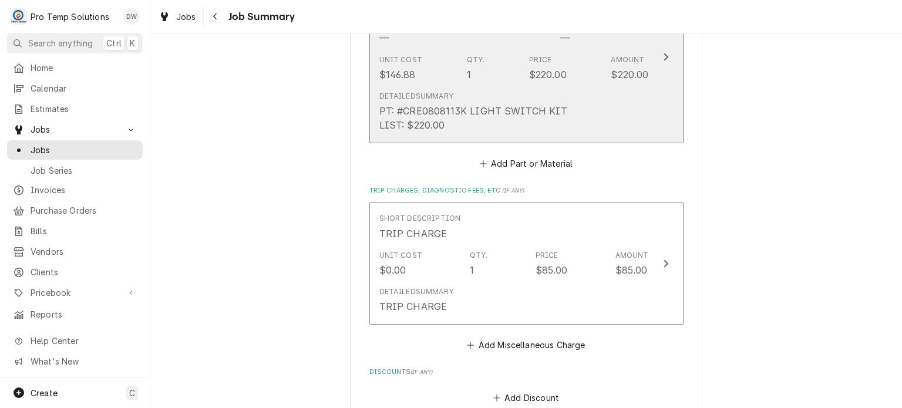
scroll to position [1221, 0]
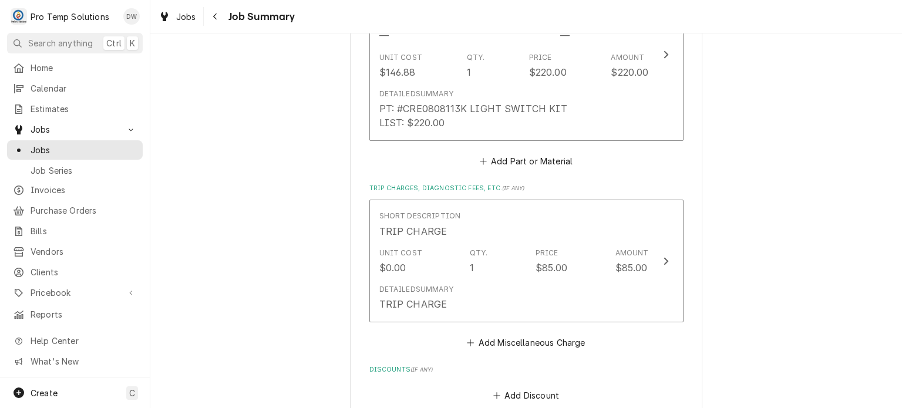
click at [526, 161] on button "Add Part or Material" at bounding box center [525, 161] width 97 height 16
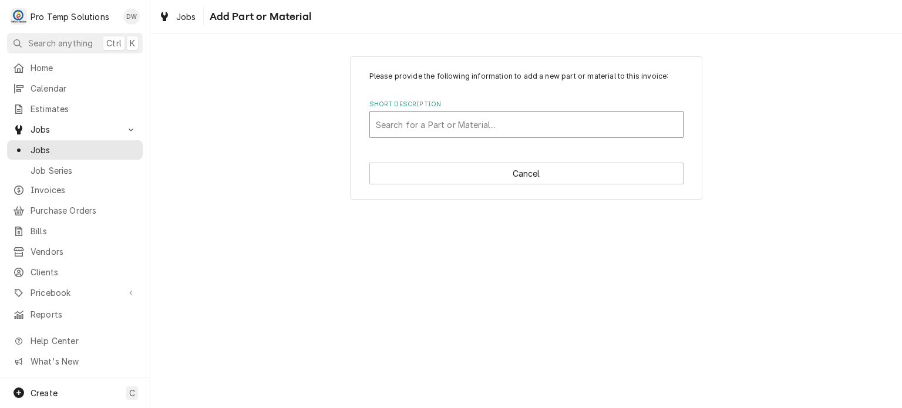
click at [507, 127] on div "Short Description" at bounding box center [526, 124] width 301 height 21
type input "595061"
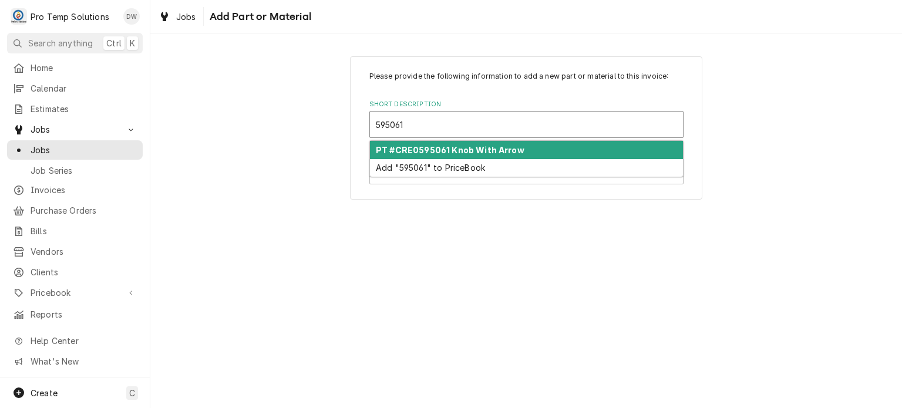
click at [562, 148] on div "PT #CRE0595061 Knob With Arrow" at bounding box center [526, 150] width 313 height 18
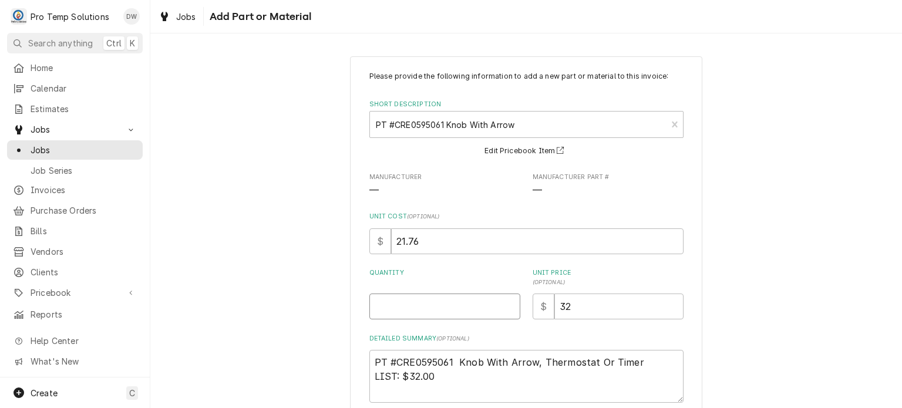
click at [438, 314] on input "Quantity" at bounding box center [444, 306] width 151 height 26
type textarea "x"
type input "1"
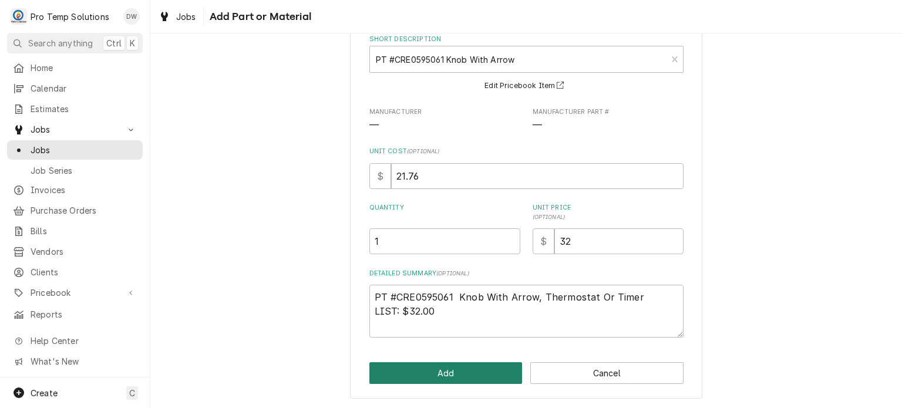
click at [443, 374] on button "Add" at bounding box center [445, 373] width 153 height 22
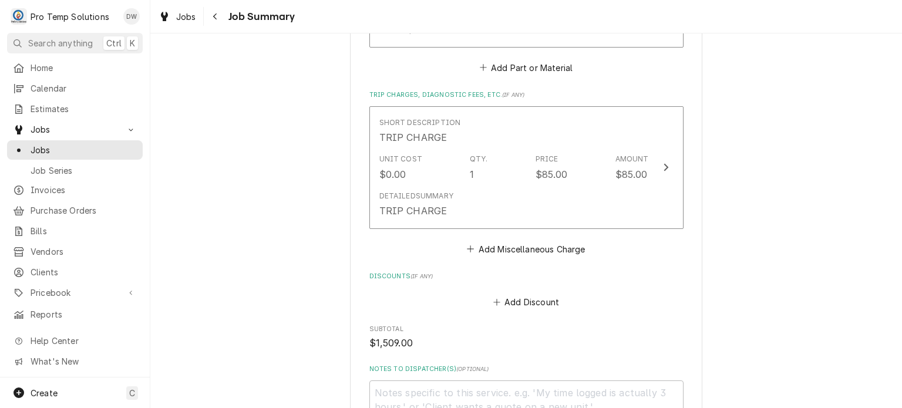
scroll to position [1696, 0]
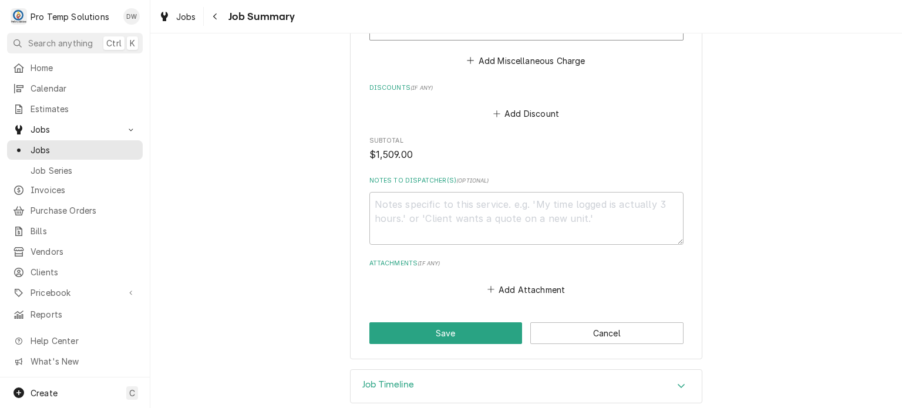
click at [438, 322] on button "Save" at bounding box center [445, 333] width 153 height 22
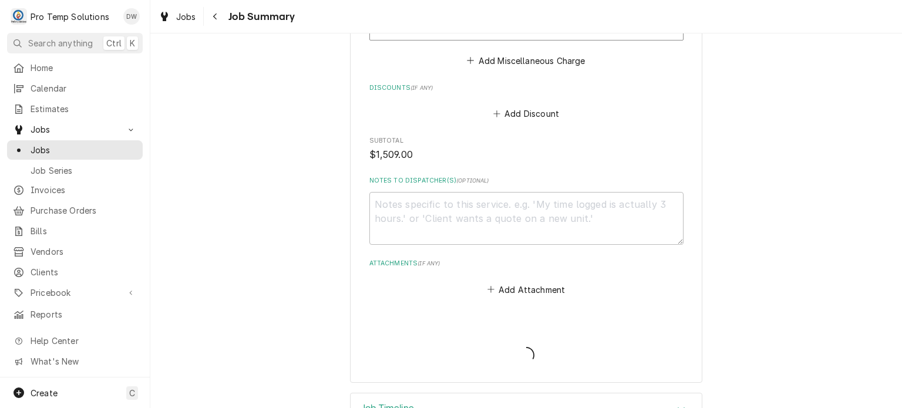
type textarea "x"
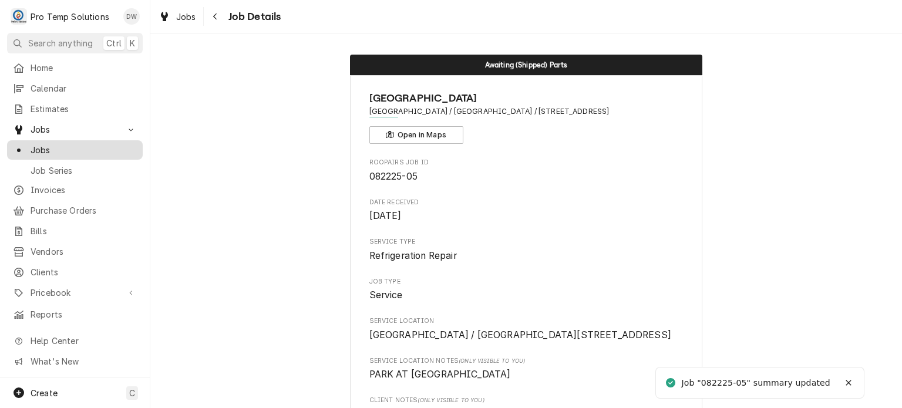
click at [44, 144] on span "Jobs" at bounding box center [84, 150] width 106 height 12
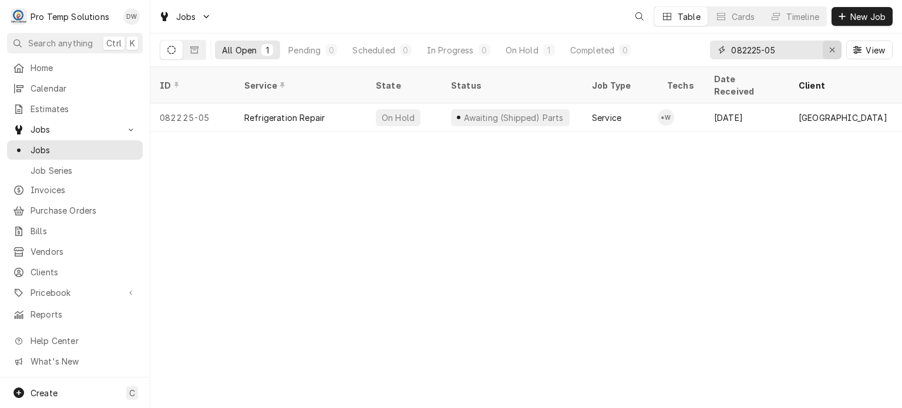
click at [841, 52] on button "Erase input" at bounding box center [831, 49] width 19 height 19
